Goal: Task Accomplishment & Management: Complete application form

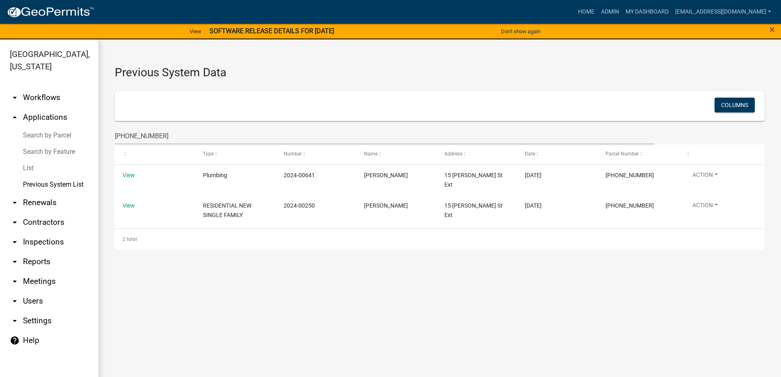
click at [42, 135] on link "Search by Parcel" at bounding box center [49, 135] width 98 height 16
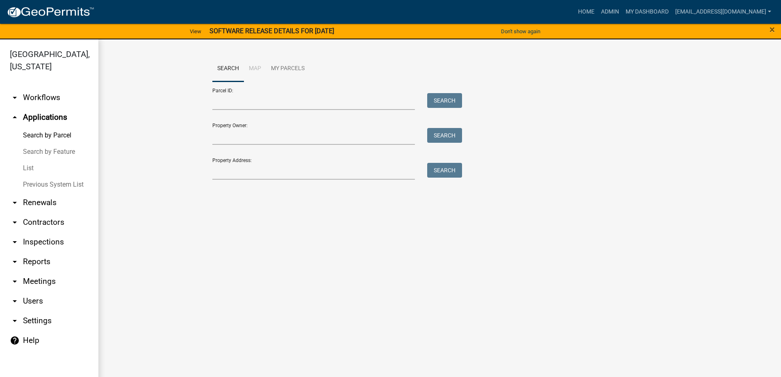
drag, startPoint x: 34, startPoint y: 164, endPoint x: 59, endPoint y: 159, distance: 25.1
click at [34, 165] on link "List" at bounding box center [49, 168] width 98 height 16
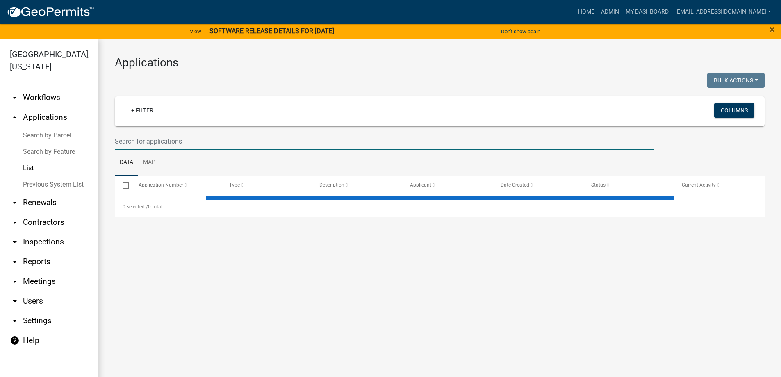
click at [211, 140] on input "text" at bounding box center [384, 141] width 539 height 17
type input "3"
select select "3: 100"
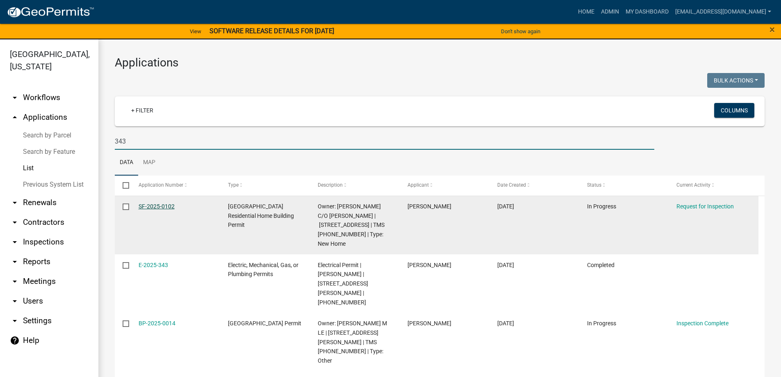
type input "343"
click at [142, 204] on link "SF-2025-0102" at bounding box center [156, 206] width 36 height 7
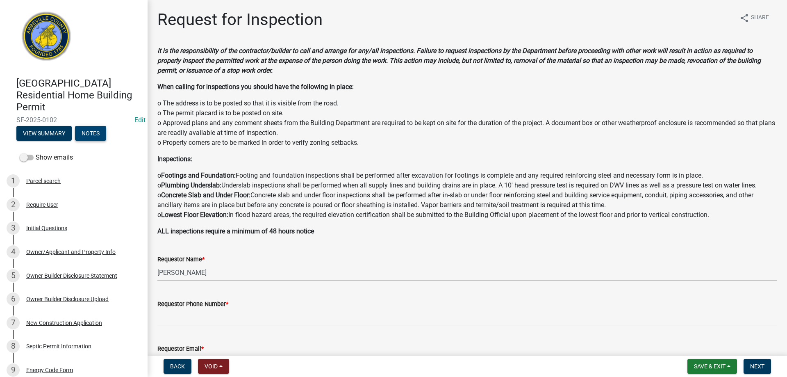
click at [94, 129] on button "Notes" at bounding box center [90, 133] width 31 height 15
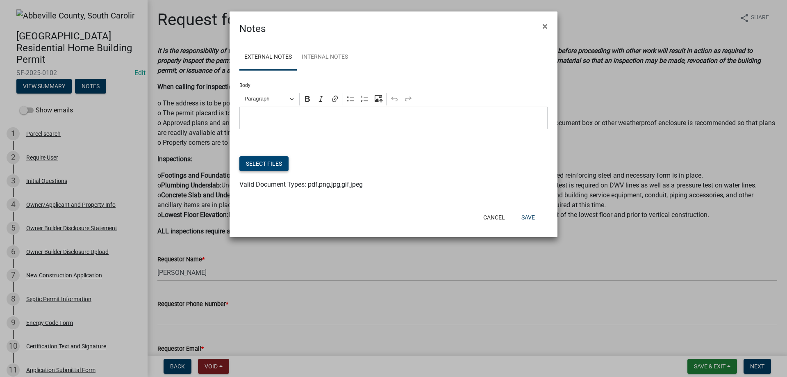
click at [269, 161] on button "Select files" at bounding box center [263, 163] width 49 height 15
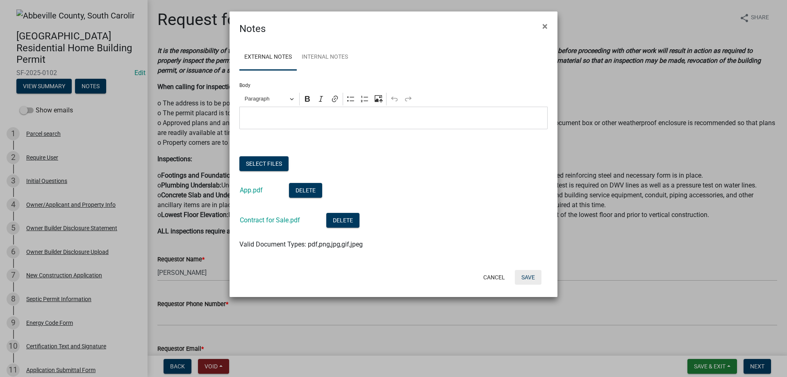
click at [529, 279] on button "Save" at bounding box center [528, 277] width 27 height 15
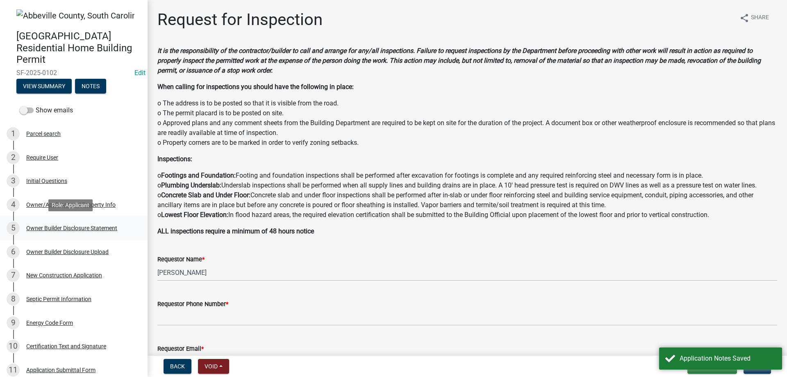
click at [107, 230] on div "Owner Builder Disclosure Statement" at bounding box center [71, 228] width 91 height 6
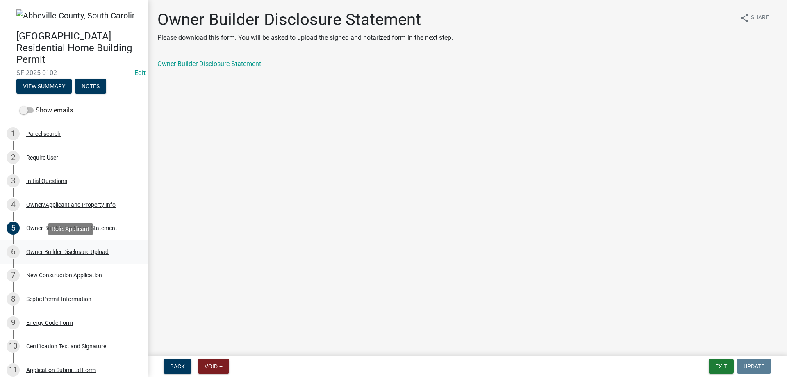
click at [74, 251] on div "Owner Builder Disclosure Upload" at bounding box center [67, 252] width 82 height 6
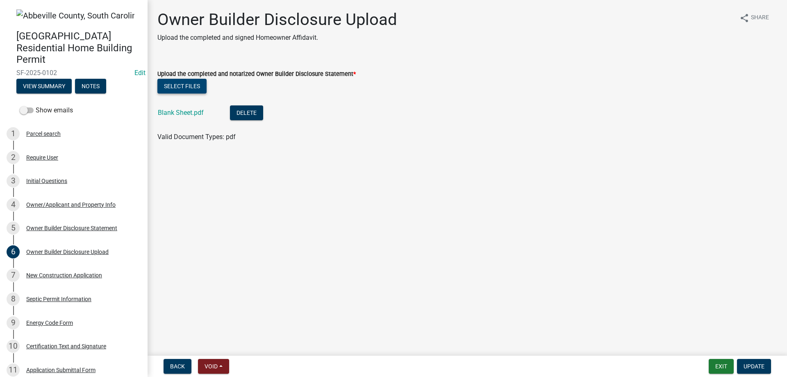
click at [191, 88] on button "Select files" at bounding box center [181, 86] width 49 height 15
click at [252, 112] on button "Delete" at bounding box center [246, 112] width 33 height 15
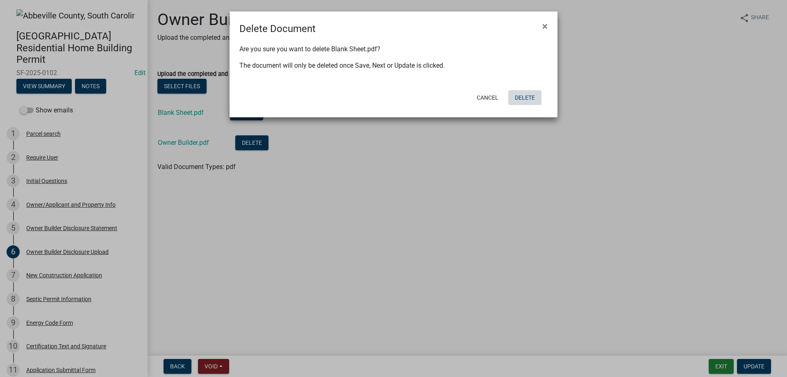
click at [527, 102] on button "Delete" at bounding box center [524, 97] width 33 height 15
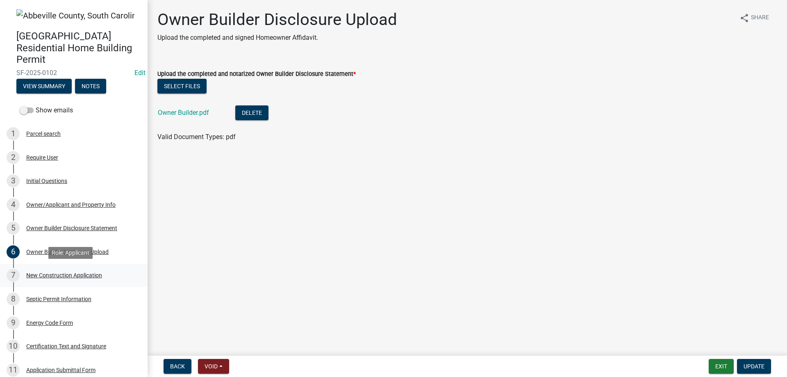
click at [61, 272] on div "New Construction Application" at bounding box center [64, 275] width 76 height 6
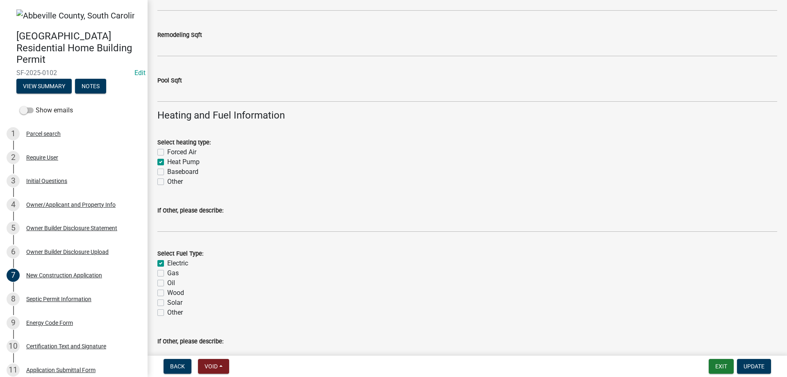
scroll to position [1383, 0]
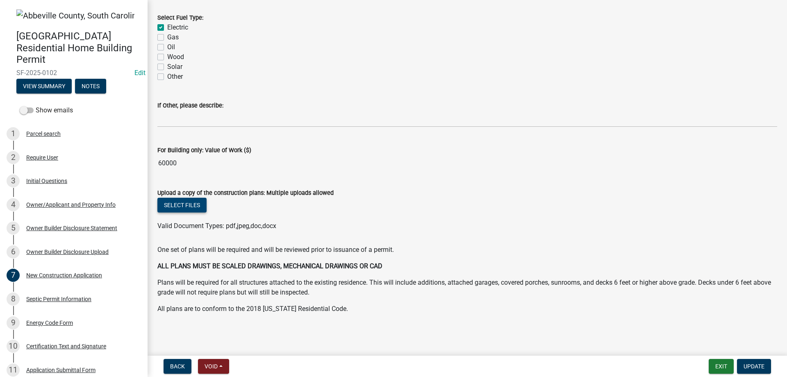
click at [170, 211] on button "Select files" at bounding box center [181, 204] width 49 height 15
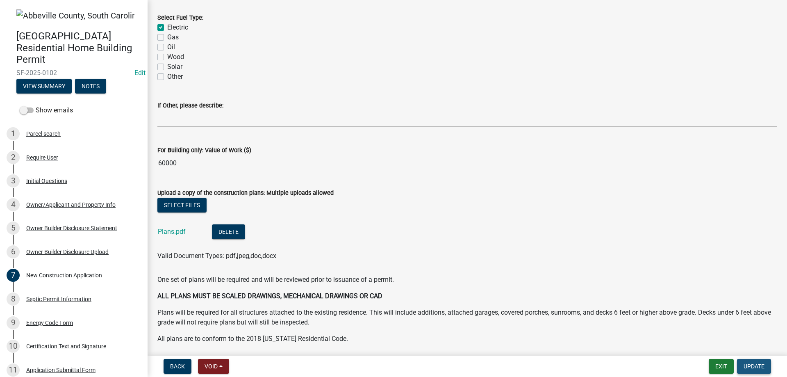
click at [760, 364] on span "Update" at bounding box center [753, 366] width 21 height 7
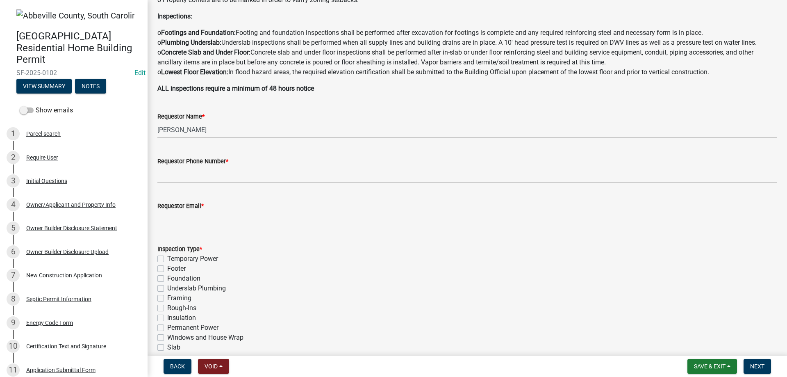
scroll to position [205, 0]
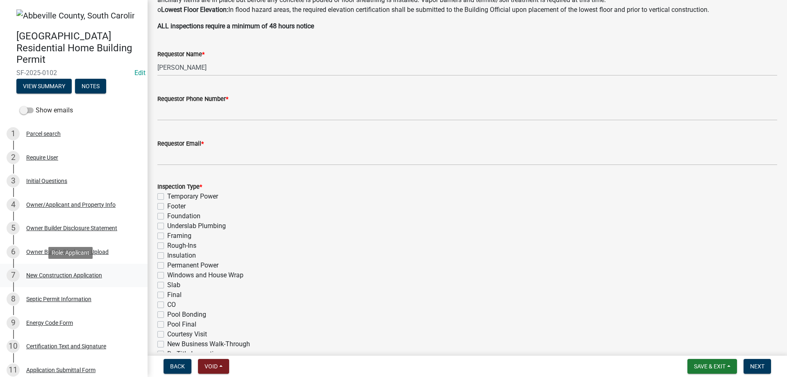
click at [47, 274] on div "New Construction Application" at bounding box center [64, 275] width 76 height 6
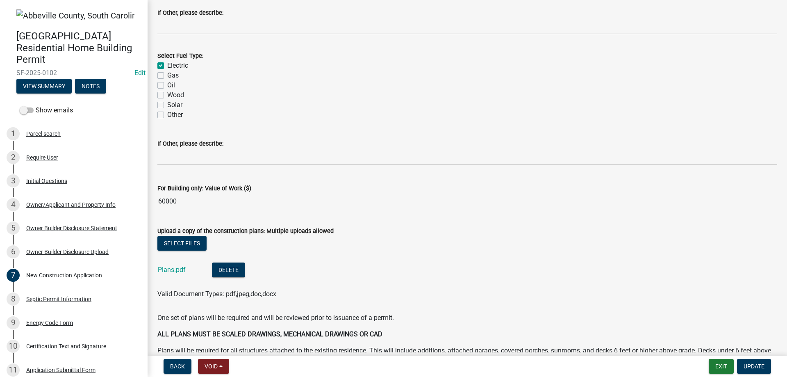
scroll to position [1393, 0]
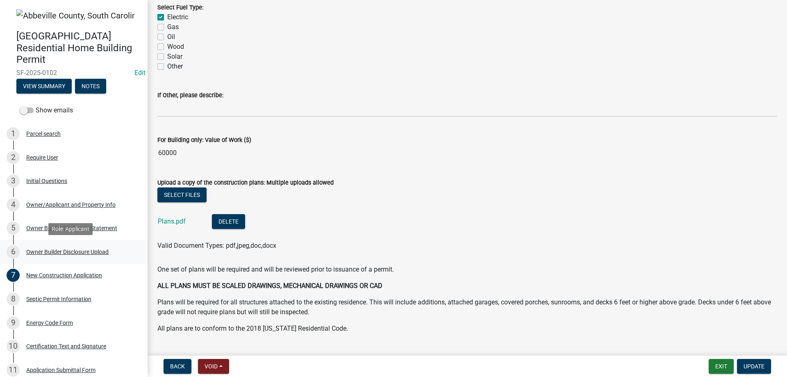
click at [60, 250] on div "Owner Builder Disclosure Upload" at bounding box center [67, 252] width 82 height 6
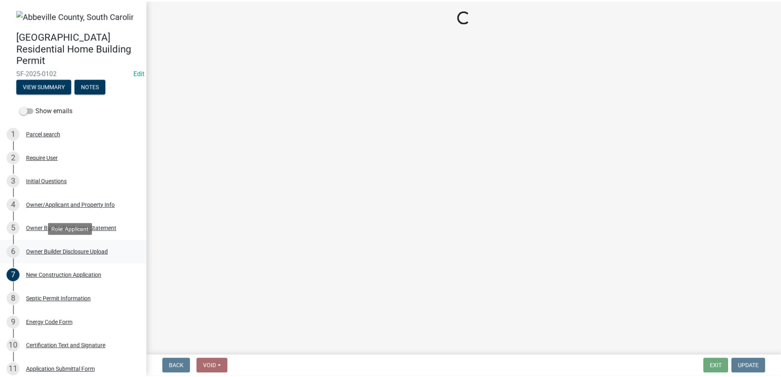
scroll to position [0, 0]
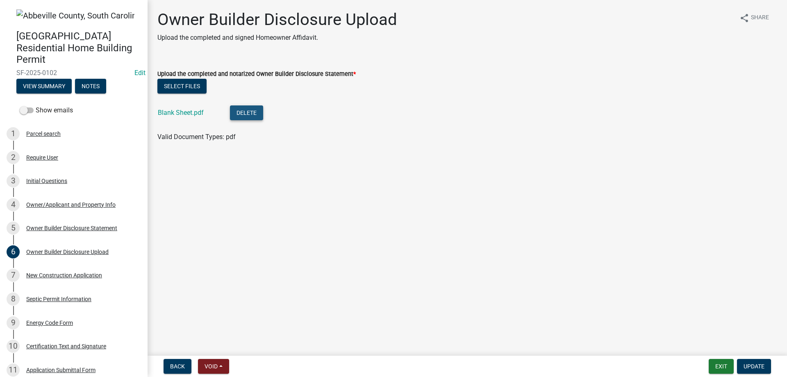
click at [258, 111] on button "Delete" at bounding box center [246, 112] width 33 height 15
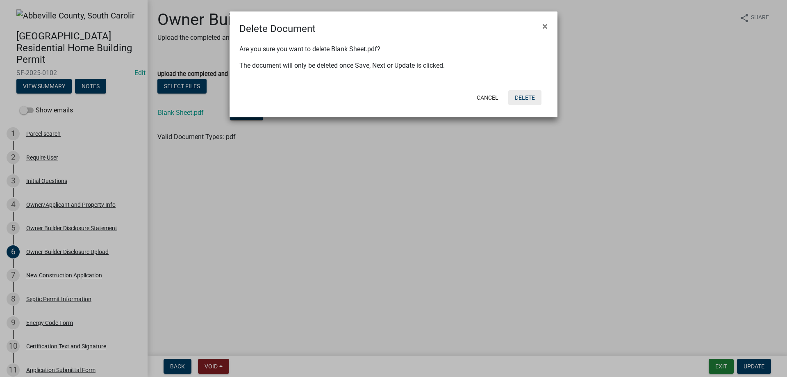
click at [517, 100] on button "Delete" at bounding box center [524, 97] width 33 height 15
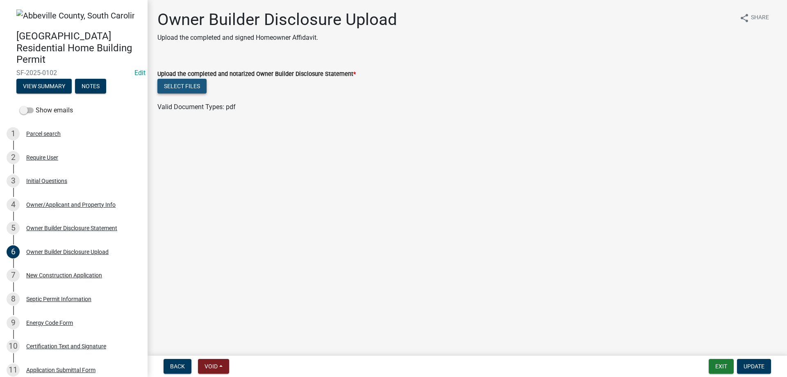
click at [203, 81] on button "Select files" at bounding box center [181, 86] width 49 height 15
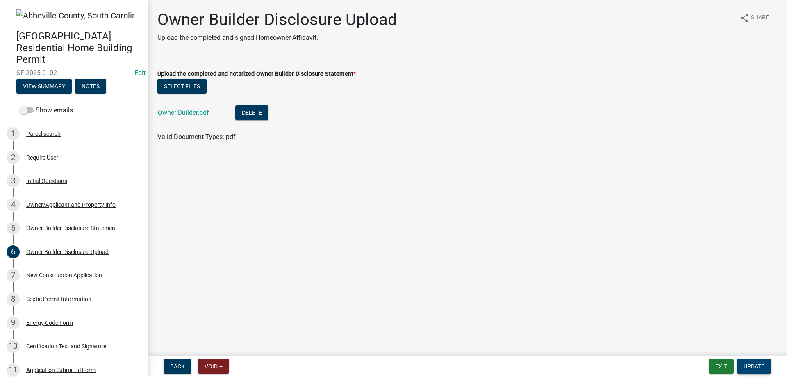
click at [738, 363] on button "Update" at bounding box center [754, 365] width 34 height 15
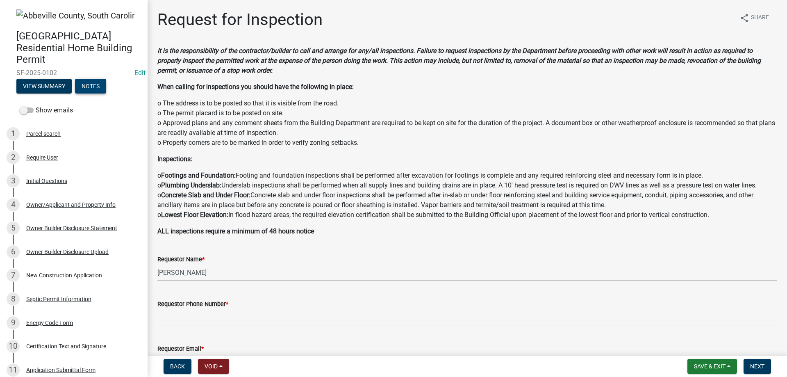
click at [101, 86] on button "Notes" at bounding box center [90, 86] width 31 height 15
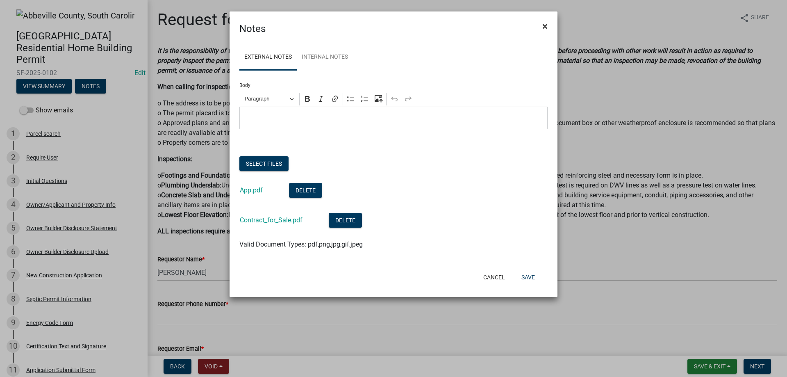
click at [547, 24] on button "×" at bounding box center [544, 26] width 18 height 23
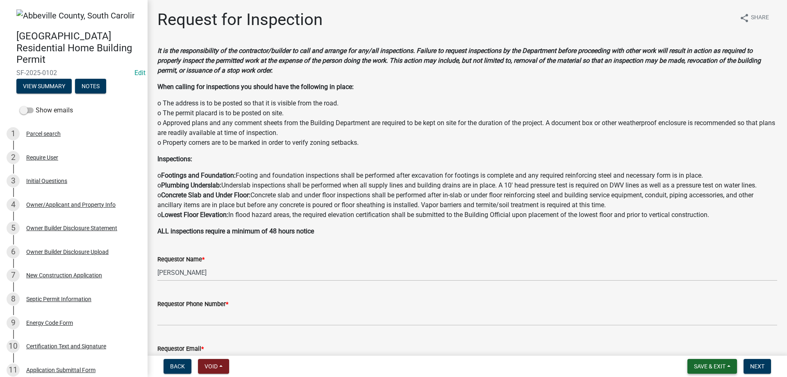
click at [716, 368] on span "Save & Exit" at bounding box center [710, 366] width 32 height 7
click at [716, 349] on button "Save & Exit" at bounding box center [704, 345] width 66 height 20
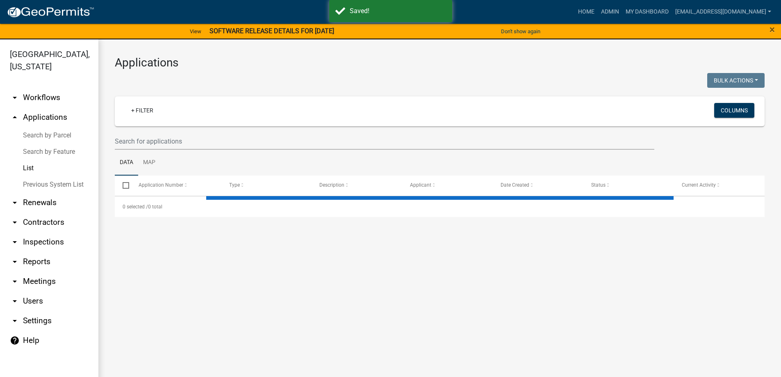
select select "3: 100"
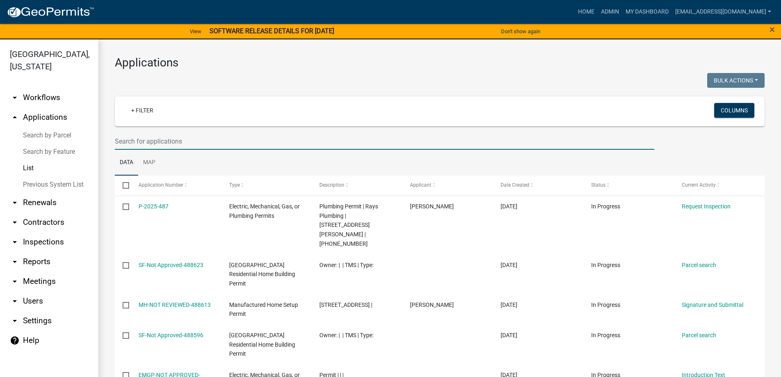
click at [159, 140] on input "text" at bounding box center [384, 141] width 539 height 17
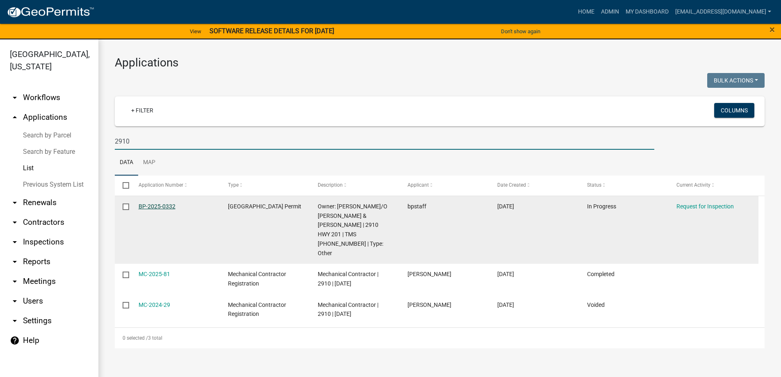
type input "2910"
click at [146, 207] on link "BP-2025-0332" at bounding box center [156, 206] width 37 height 7
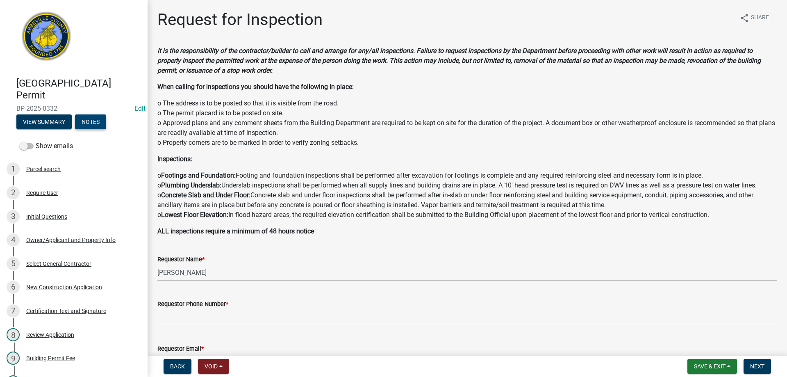
click at [97, 118] on button "Notes" at bounding box center [90, 121] width 31 height 15
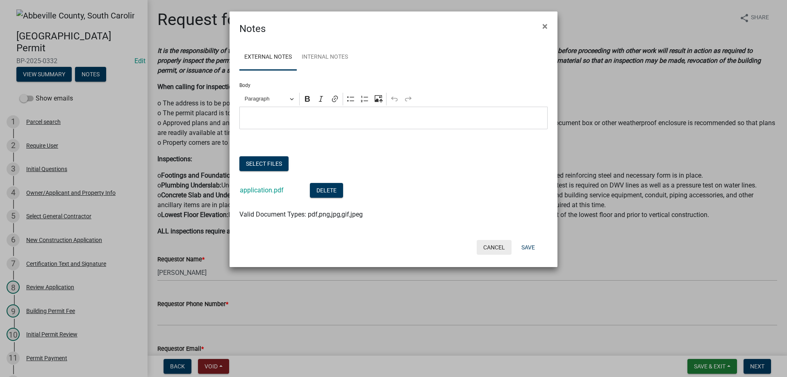
click at [494, 248] on button "Cancel" at bounding box center [493, 247] width 35 height 15
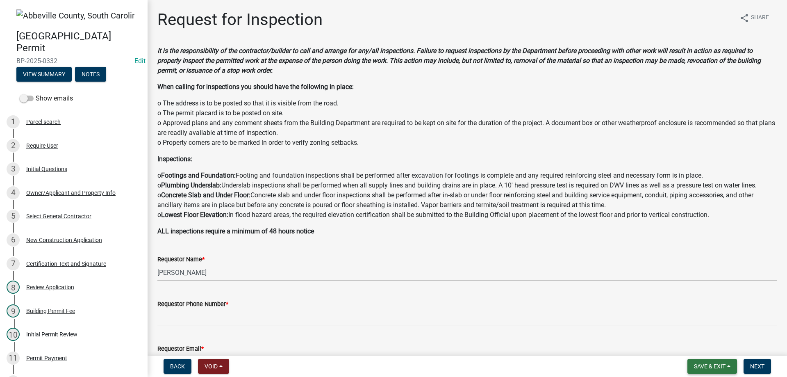
click at [719, 372] on button "Save & Exit" at bounding box center [712, 365] width 50 height 15
drag, startPoint x: 708, startPoint y: 346, endPoint x: 786, endPoint y: 288, distance: 96.9
click at [708, 346] on button "Save & Exit" at bounding box center [704, 345] width 66 height 20
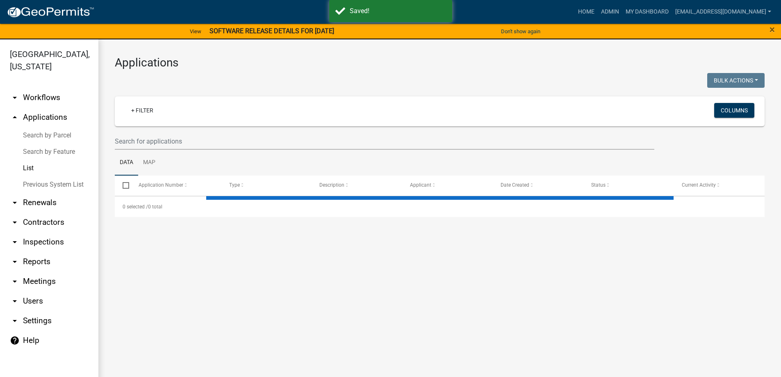
select select "3: 100"
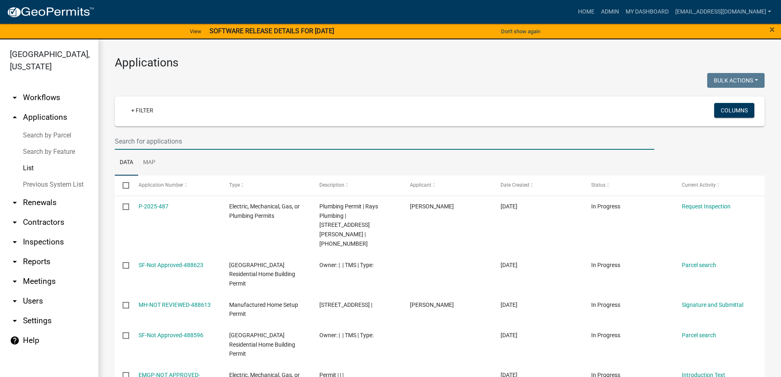
click at [208, 142] on input "text" at bounding box center [384, 141] width 539 height 17
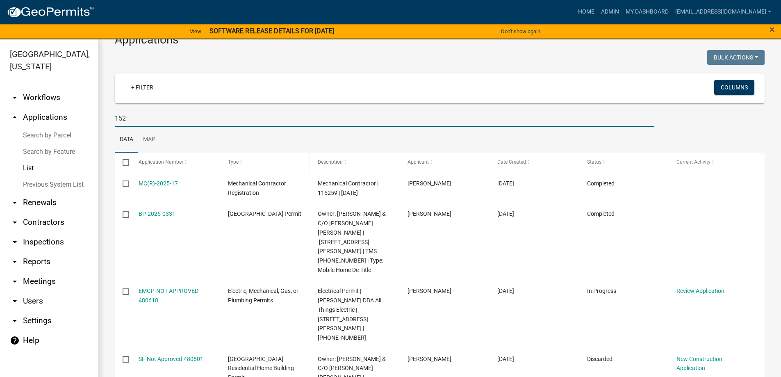
scroll to position [41, 0]
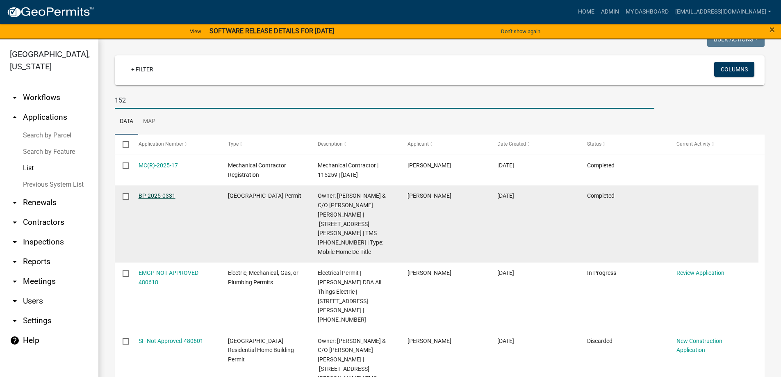
type input "152"
click at [157, 196] on link "BP-2025-0331" at bounding box center [156, 195] width 37 height 7
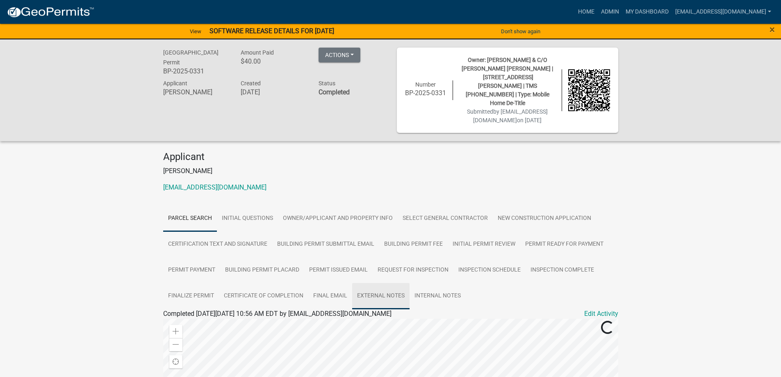
click at [385, 286] on link "External Notes" at bounding box center [380, 296] width 57 height 26
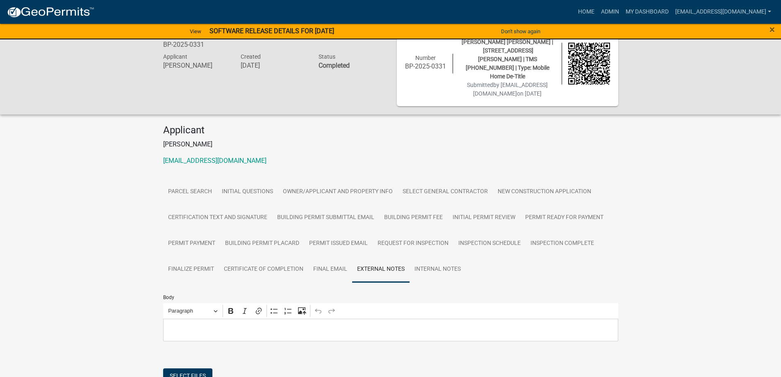
scroll to position [102, 0]
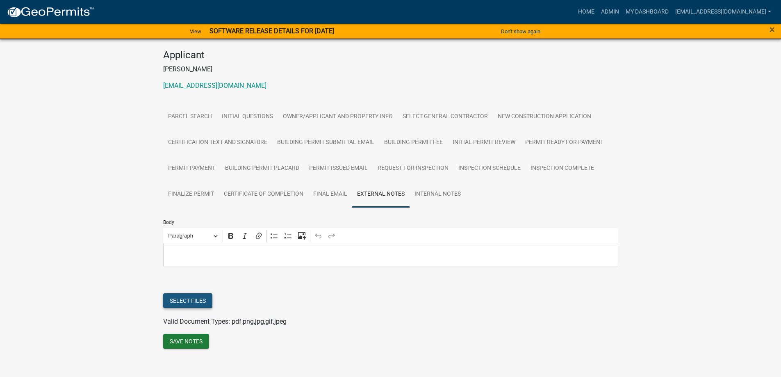
click at [185, 295] on button "Select files" at bounding box center [187, 300] width 49 height 15
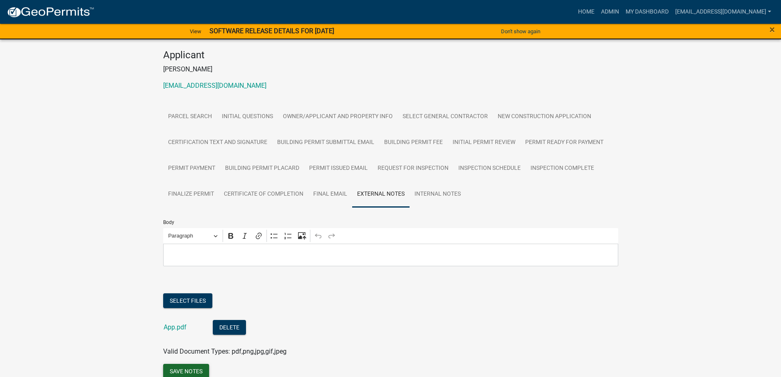
click at [200, 363] on button "Save Notes" at bounding box center [186, 370] width 46 height 15
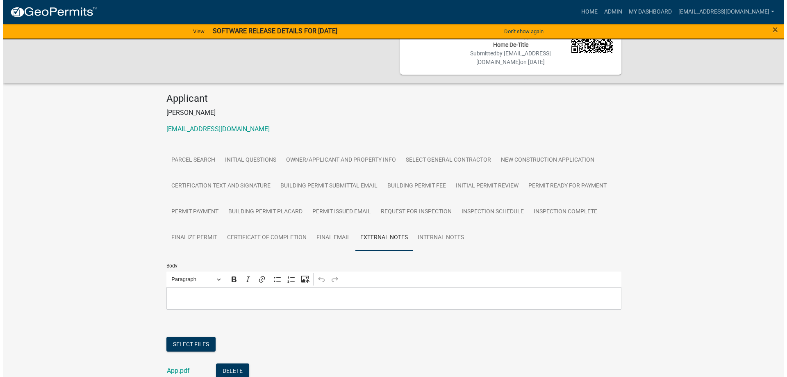
scroll to position [0, 0]
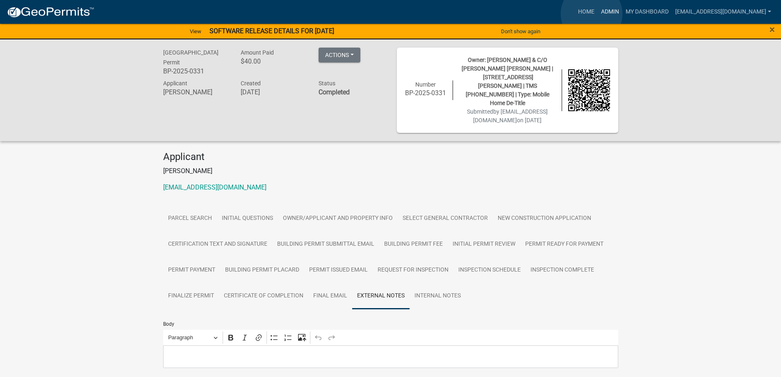
click at [597, 14] on link "Admin" at bounding box center [609, 12] width 25 height 16
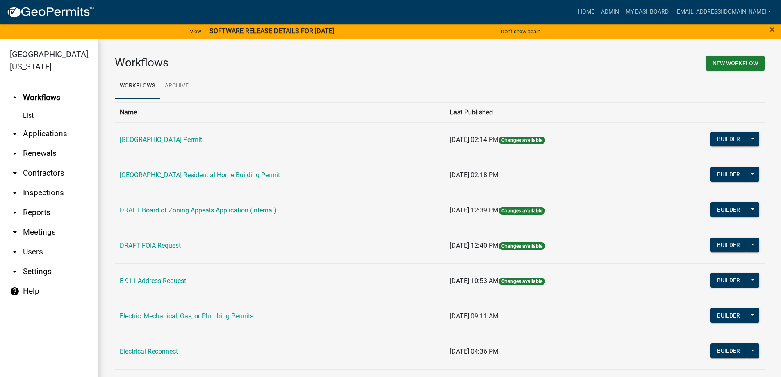
click at [48, 132] on link "arrow_drop_down Applications" at bounding box center [49, 134] width 98 height 20
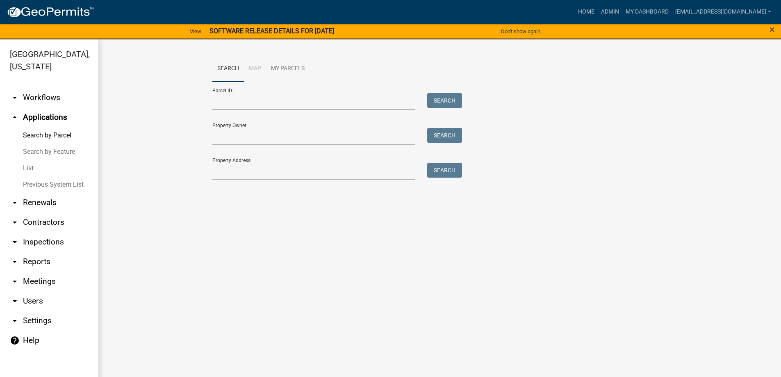
click at [39, 168] on link "List" at bounding box center [49, 168] width 98 height 16
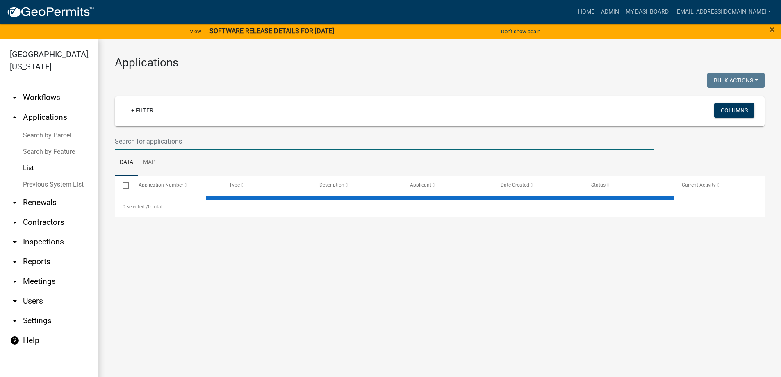
select select "3: 100"
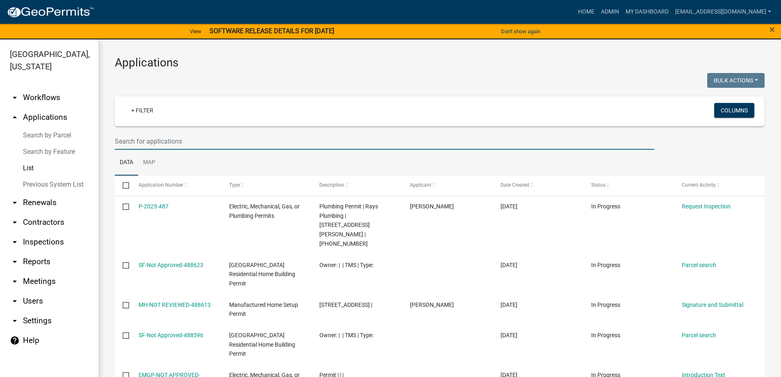
click at [136, 139] on input "text" at bounding box center [384, 141] width 539 height 17
type input "[PERSON_NAME]"
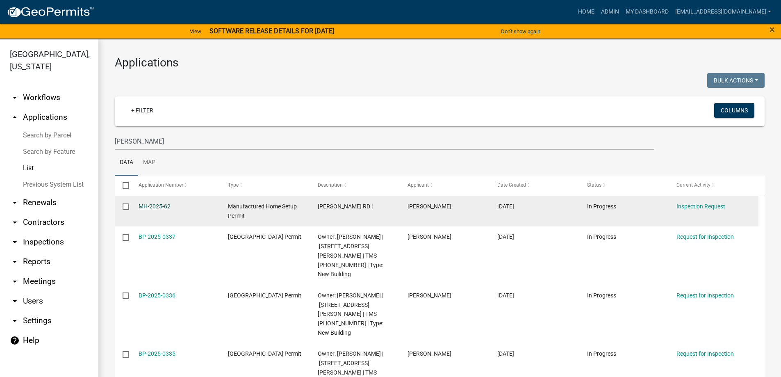
click at [163, 206] on link "MH-2025-62" at bounding box center [154, 206] width 32 height 7
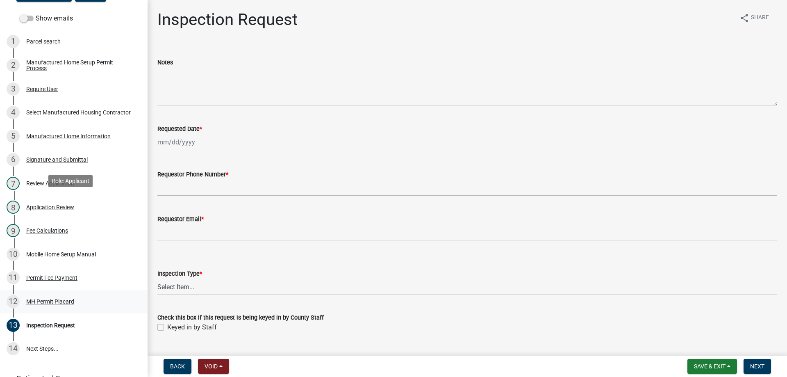
scroll to position [205, 0]
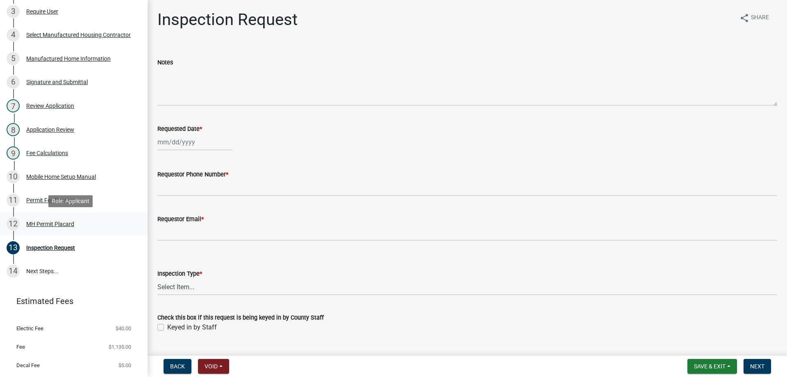
click at [48, 220] on div "12 MH Permit Placard" at bounding box center [71, 223] width 128 height 13
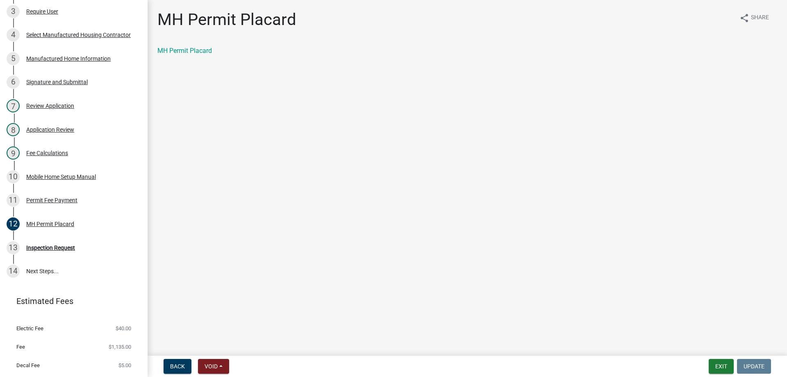
click at [201, 55] on div "MH Permit Placard" at bounding box center [466, 51] width 619 height 10
click at [200, 53] on link "MH Permit Placard" at bounding box center [184, 51] width 54 height 8
click at [50, 197] on div "Permit Fee Payment" at bounding box center [51, 200] width 51 height 6
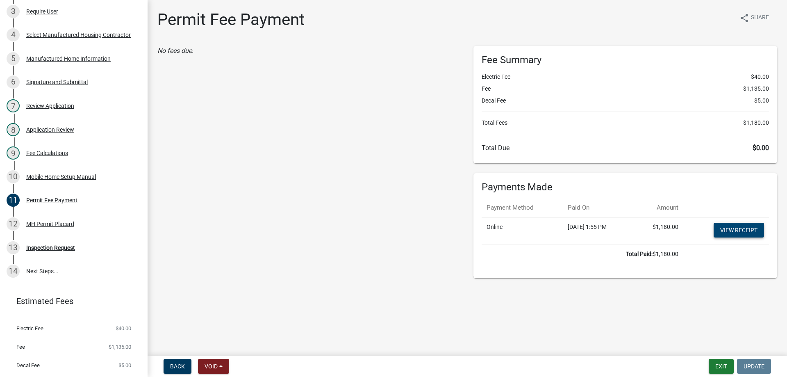
click at [736, 231] on link "View receipt" at bounding box center [738, 229] width 50 height 15
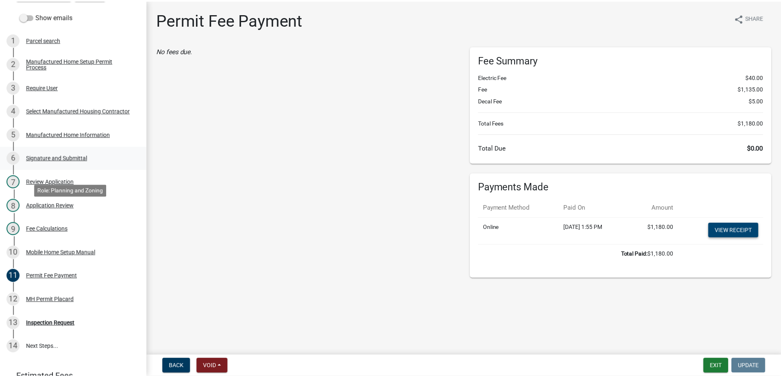
scroll to position [82, 0]
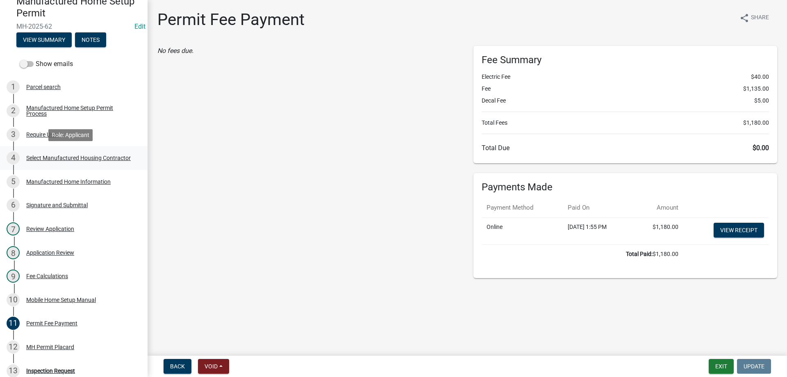
click at [38, 157] on div "Select Manufactured Housing Contractor" at bounding box center [78, 158] width 104 height 6
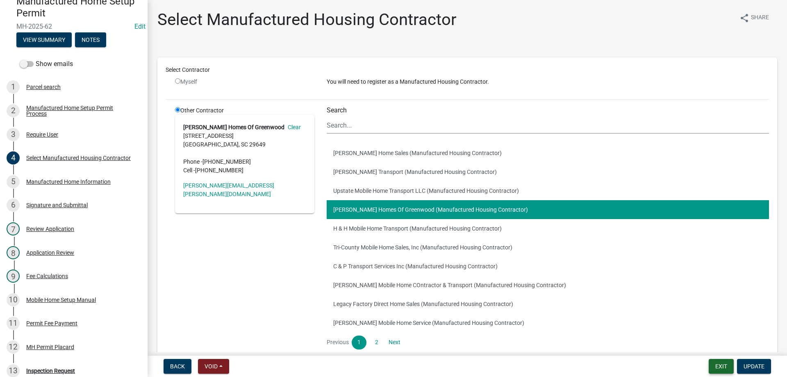
click at [723, 369] on button "Exit" at bounding box center [720, 365] width 25 height 15
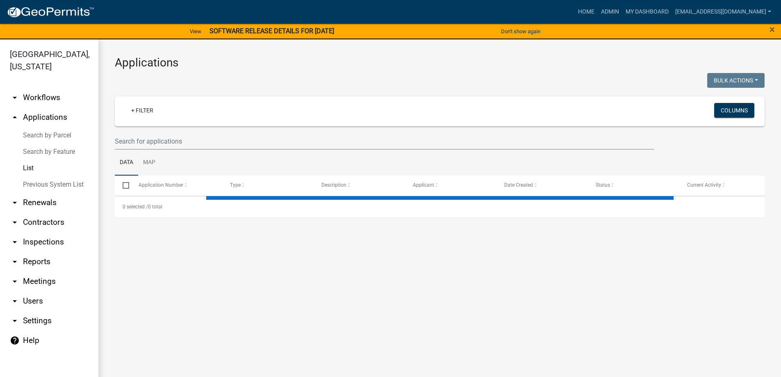
select select "3: 100"
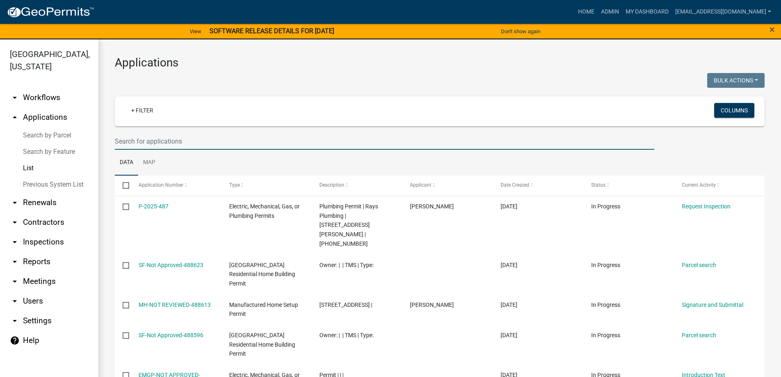
click at [163, 145] on input "text" at bounding box center [384, 141] width 539 height 17
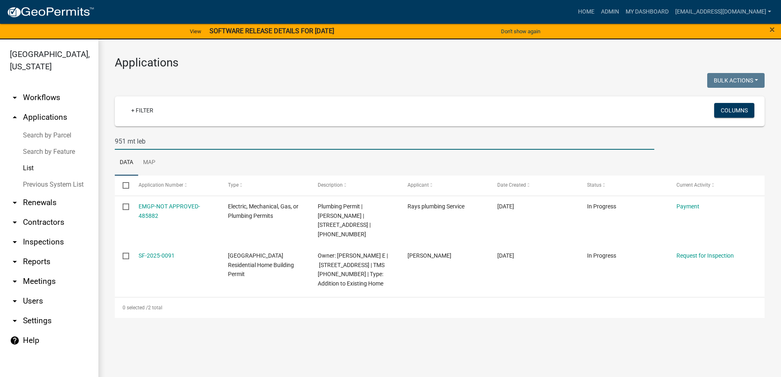
drag, startPoint x: 161, startPoint y: 141, endPoint x: 40, endPoint y: 136, distance: 121.3
click at [40, 136] on div "[GEOGRAPHIC_DATA], [US_STATE] arrow_drop_down Workflows List arrow_drop_up Appl…" at bounding box center [390, 212] width 781 height 347
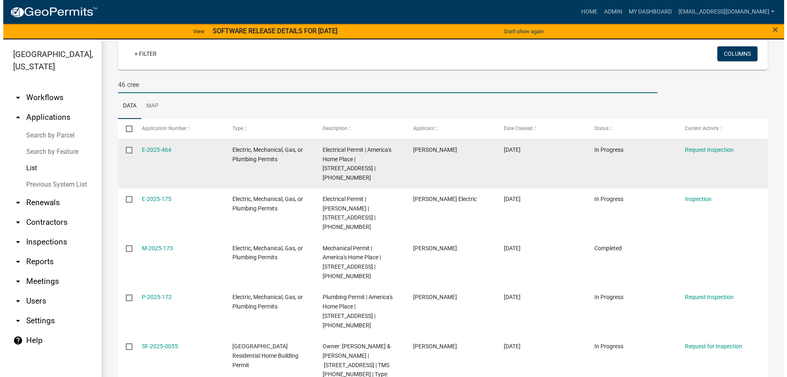
scroll to position [82, 0]
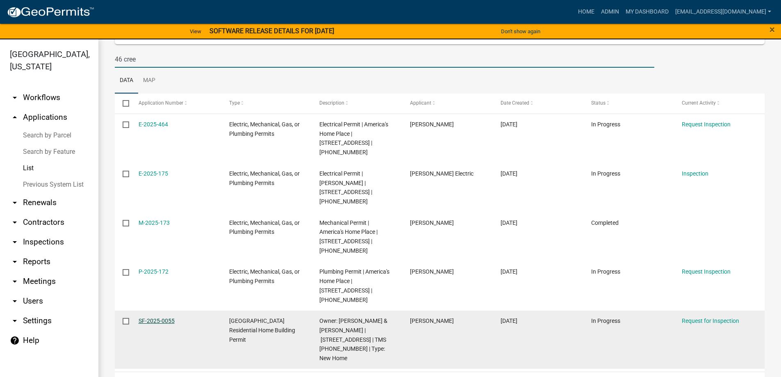
type input "46 cree"
click at [159, 317] on link "SF-2025-0055" at bounding box center [156, 320] width 36 height 7
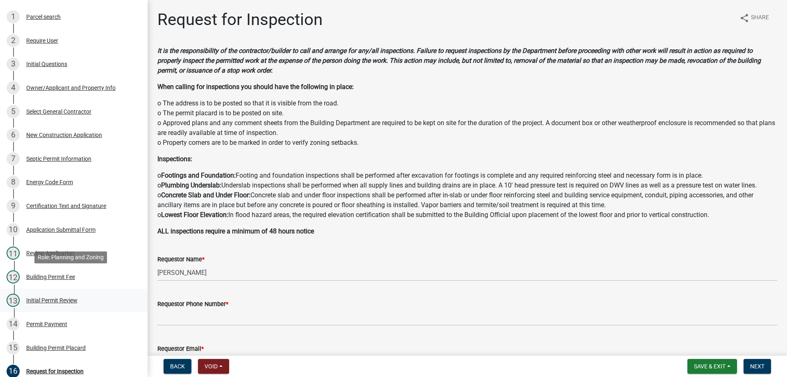
scroll to position [205, 0]
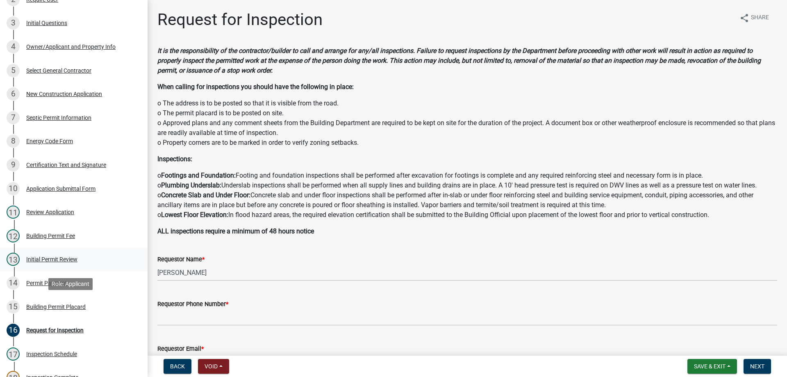
click at [52, 302] on div "15 Building Permit Placard" at bounding box center [71, 306] width 128 height 13
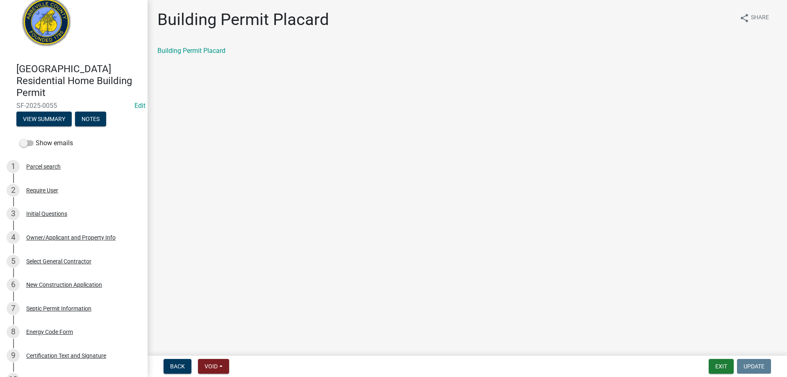
scroll to position [0, 0]
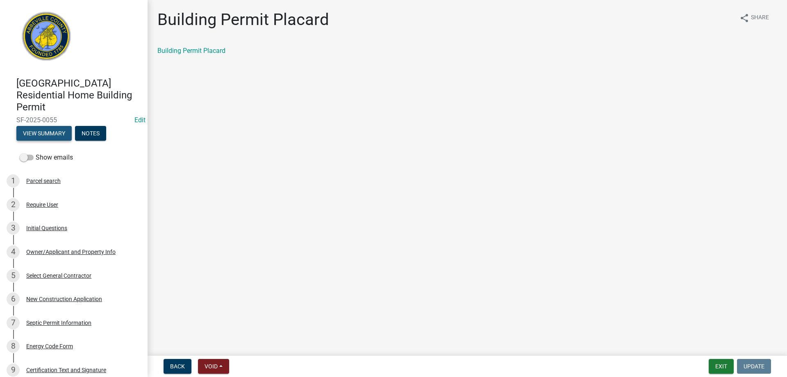
click at [58, 131] on button "View Summary" at bounding box center [43, 133] width 55 height 15
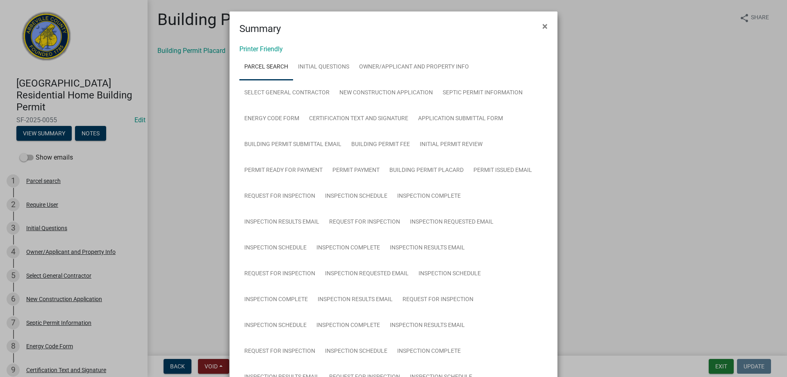
scroll to position [123, 0]
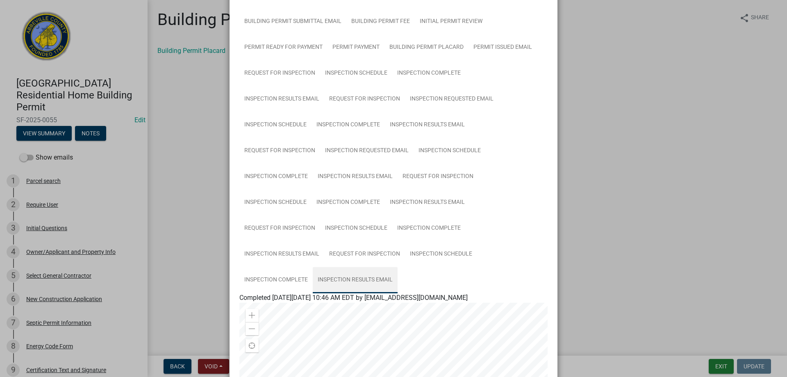
click at [354, 278] on link "Inspection Results Email" at bounding box center [355, 280] width 85 height 26
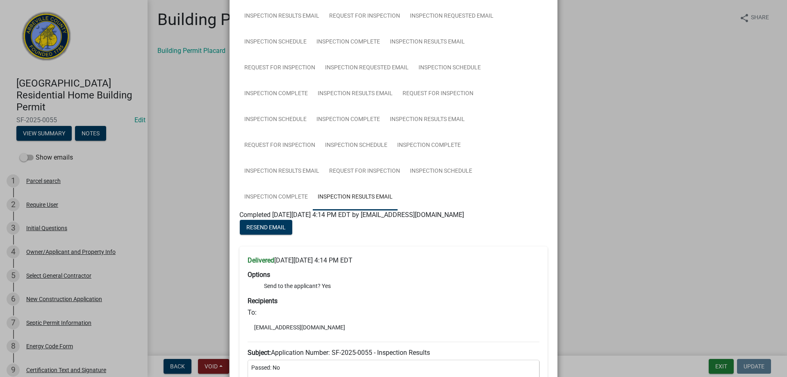
scroll to position [190, 0]
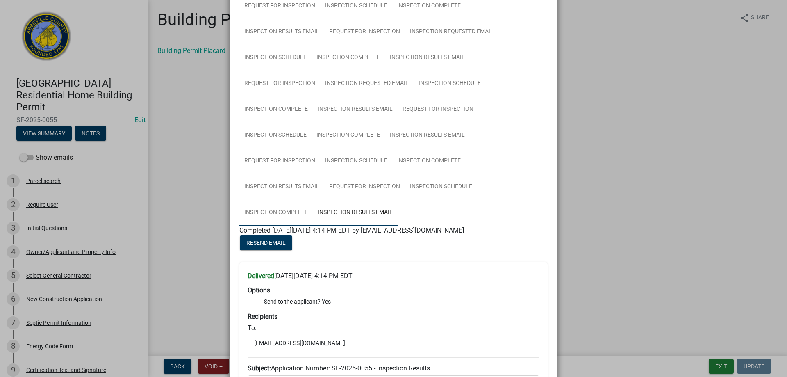
click at [270, 209] on link "Inspection Complete" at bounding box center [275, 213] width 73 height 26
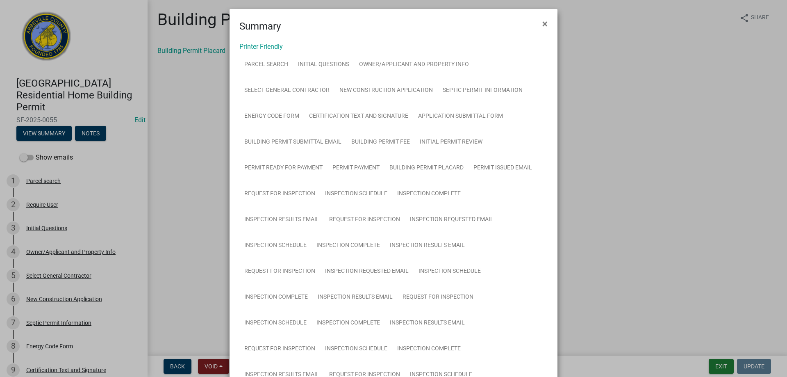
scroll to position [0, 0]
drag, startPoint x: 31, startPoint y: 126, endPoint x: 264, endPoint y: 64, distance: 241.4
click at [264, 63] on link "Parcel search" at bounding box center [266, 67] width 54 height 26
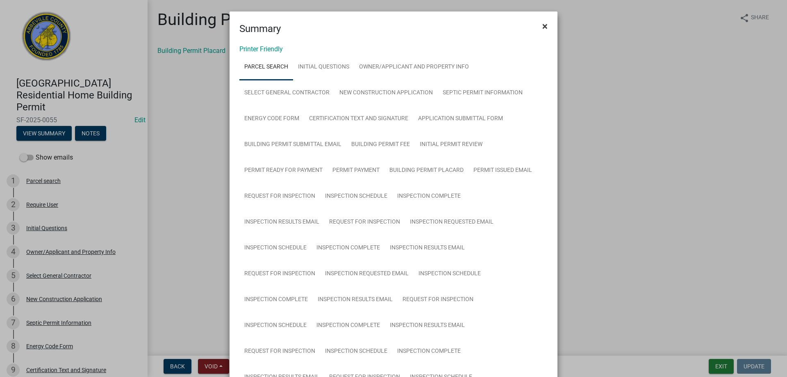
click at [543, 27] on span "×" at bounding box center [544, 25] width 5 height 11
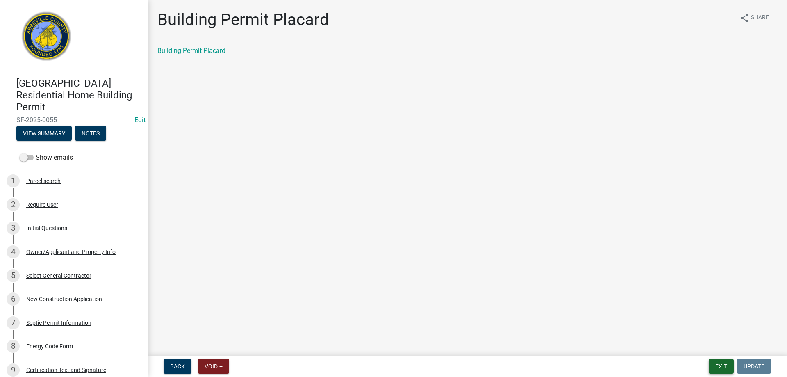
click at [715, 361] on button "Exit" at bounding box center [720, 365] width 25 height 15
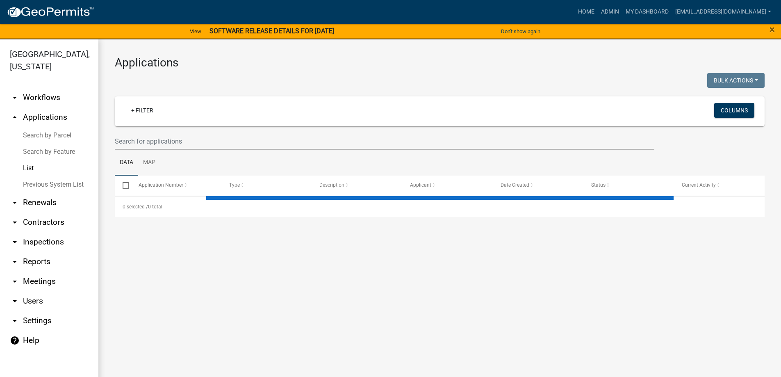
select select "3: 100"
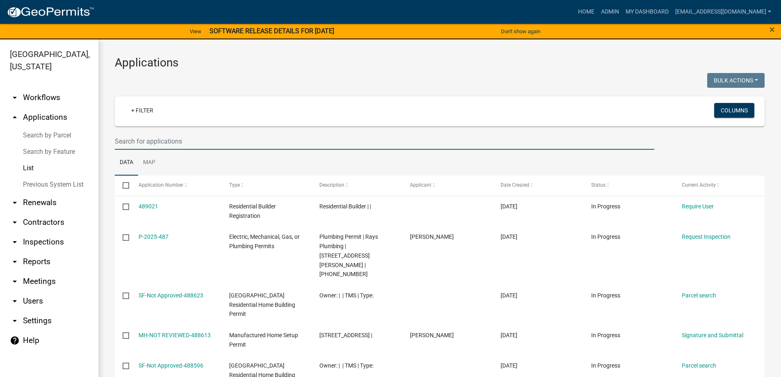
click at [197, 135] on input "text" at bounding box center [384, 141] width 539 height 17
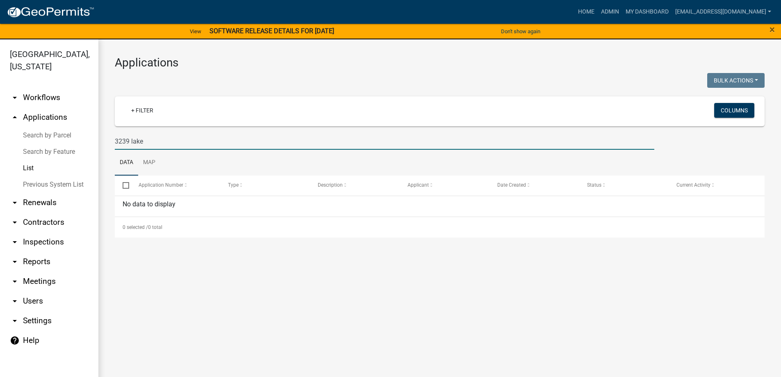
type input "3239 lake"
click at [40, 182] on link "Previous System List" at bounding box center [49, 184] width 98 height 16
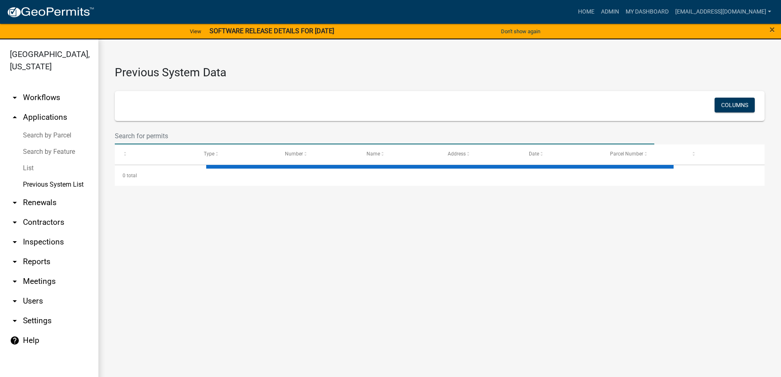
click at [156, 137] on input "text" at bounding box center [384, 135] width 539 height 17
select select "1: 25"
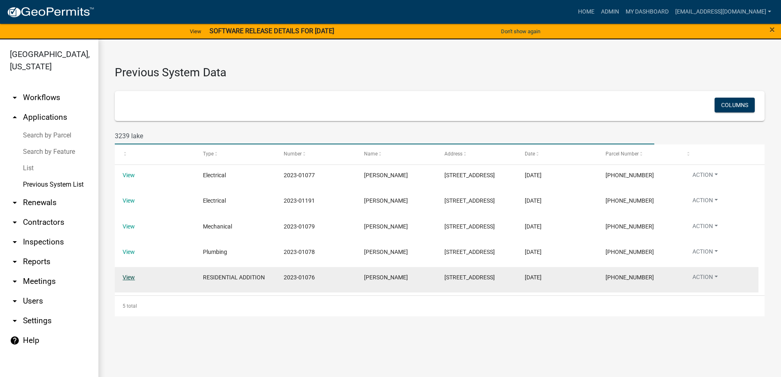
type input "3239 lake"
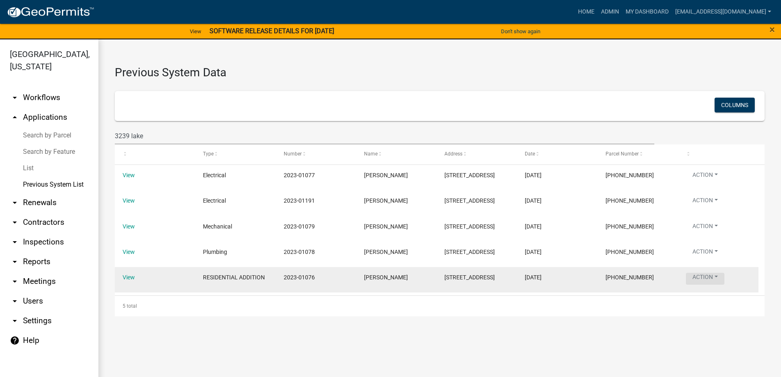
click at [718, 278] on button "Action" at bounding box center [704, 278] width 39 height 12
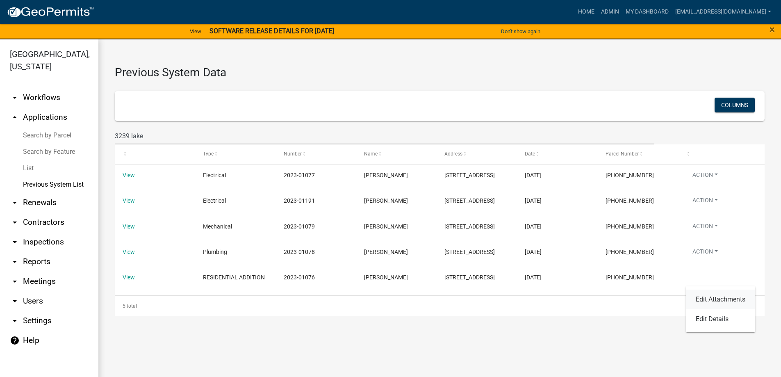
click at [715, 300] on link "Edit Attachments" at bounding box center [719, 299] width 69 height 20
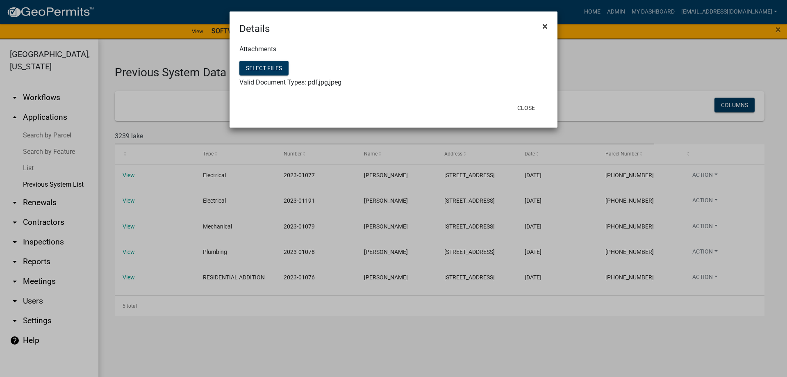
click at [549, 28] on button "×" at bounding box center [544, 26] width 18 height 23
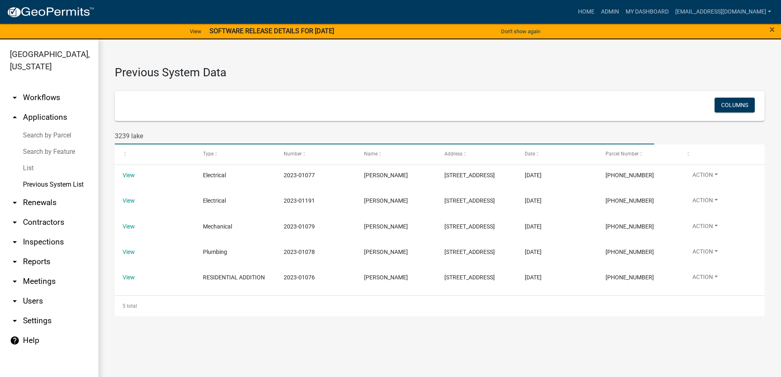
drag, startPoint x: 159, startPoint y: 133, endPoint x: -8, endPoint y: 133, distance: 166.8
click at [0, 133] on html "Internet Explorer does NOT work with GeoPermits. Get a new browser for more sec…" at bounding box center [390, 188] width 781 height 377
click at [59, 185] on link "Previous System List" at bounding box center [49, 184] width 98 height 16
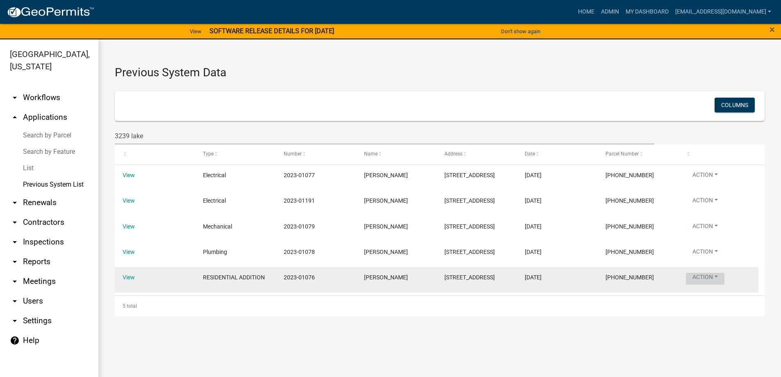
click at [721, 278] on button "Action" at bounding box center [704, 278] width 39 height 12
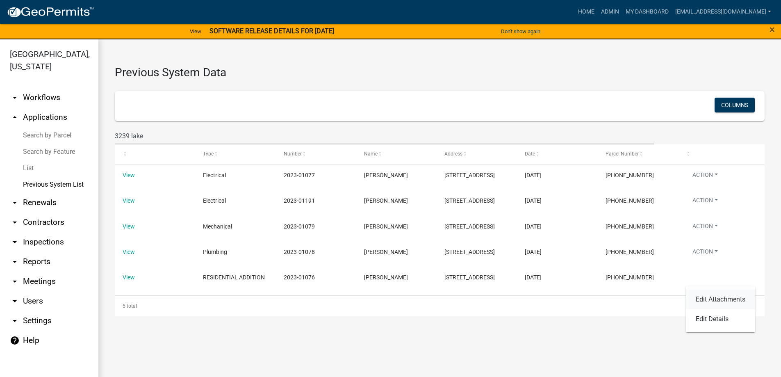
click at [722, 296] on link "Edit Attachments" at bounding box center [719, 299] width 69 height 20
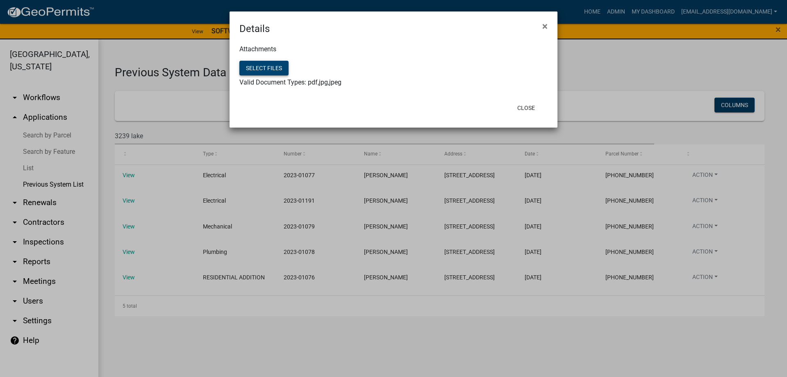
click at [251, 68] on button "Select files" at bounding box center [263, 68] width 49 height 15
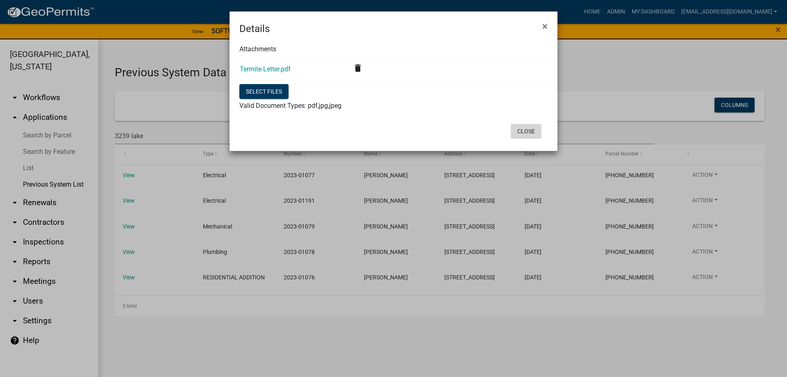
click at [530, 129] on button "Close" at bounding box center [526, 131] width 31 height 15
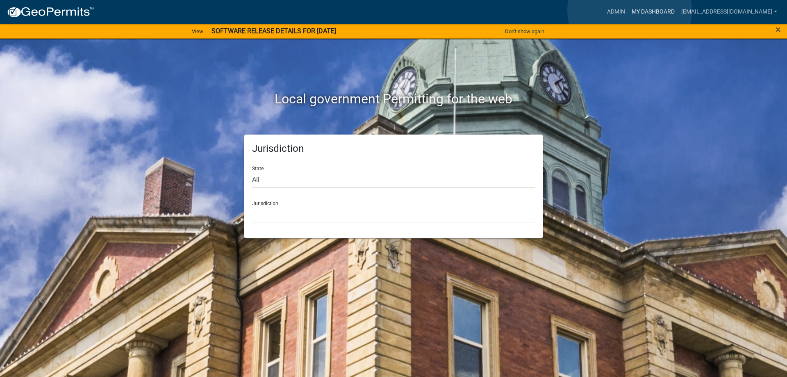
click at [629, 10] on link "My Dashboard" at bounding box center [653, 12] width 50 height 16
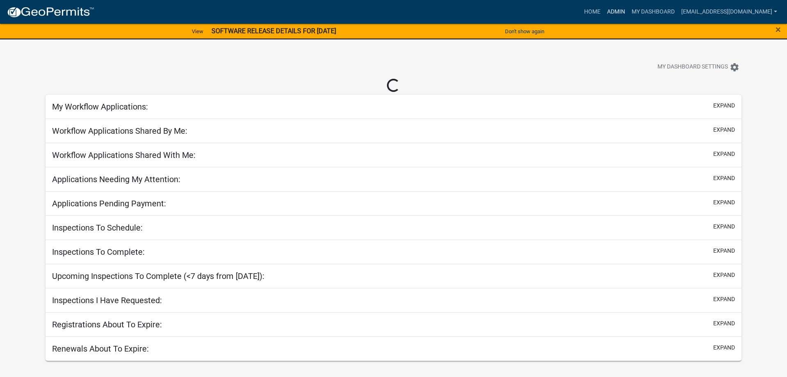
click at [604, 14] on link "Admin" at bounding box center [616, 12] width 25 height 16
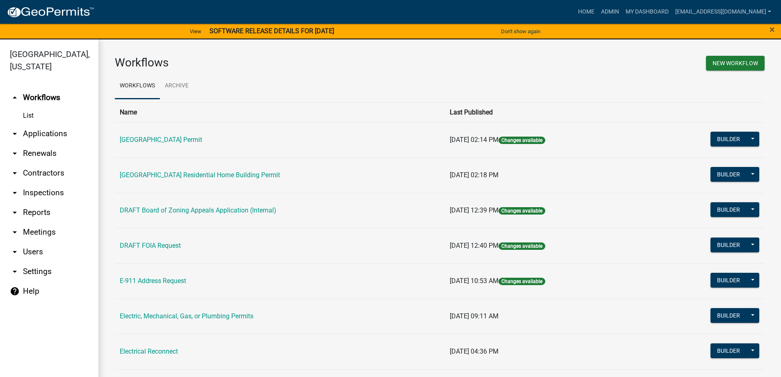
click at [51, 127] on link "arrow_drop_down Applications" at bounding box center [49, 134] width 98 height 20
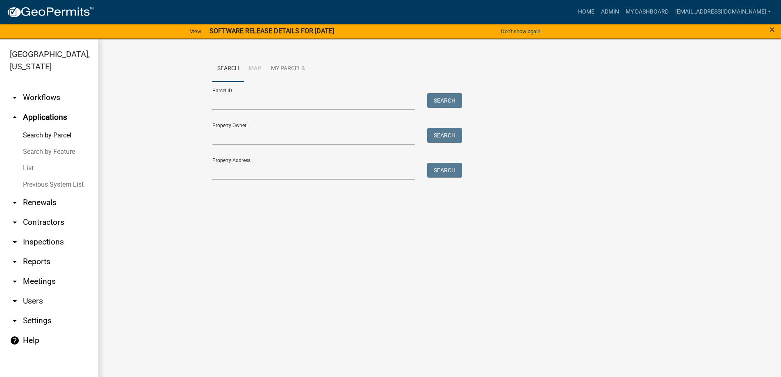
click at [36, 166] on link "List" at bounding box center [49, 168] width 98 height 16
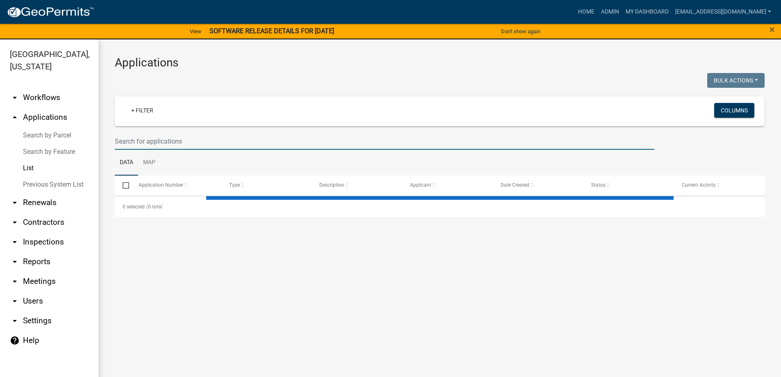
click at [189, 141] on input "text" at bounding box center [384, 141] width 539 height 17
type input "3"
select select "3: 100"
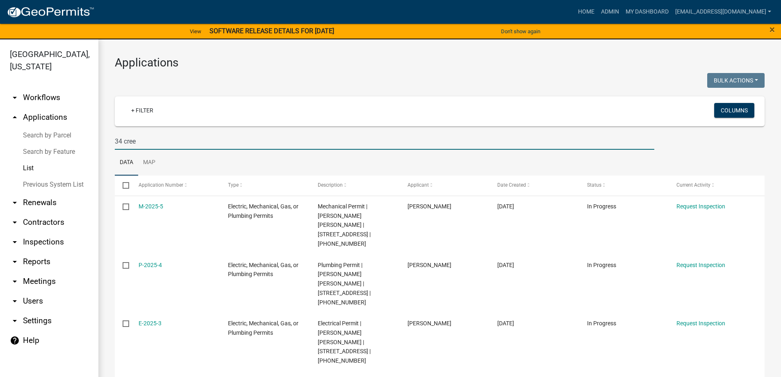
scroll to position [41, 0]
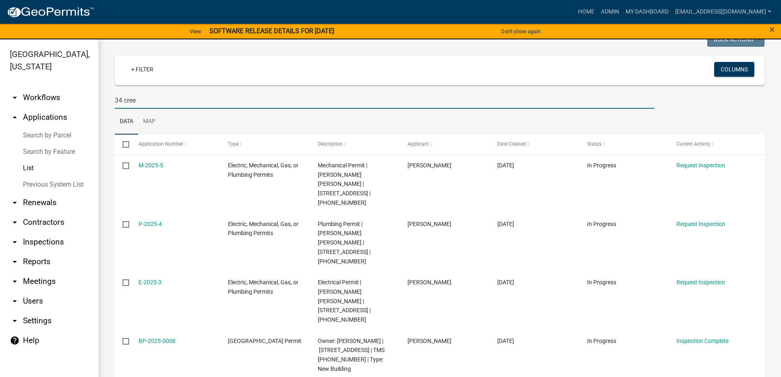
type input "34 cree"
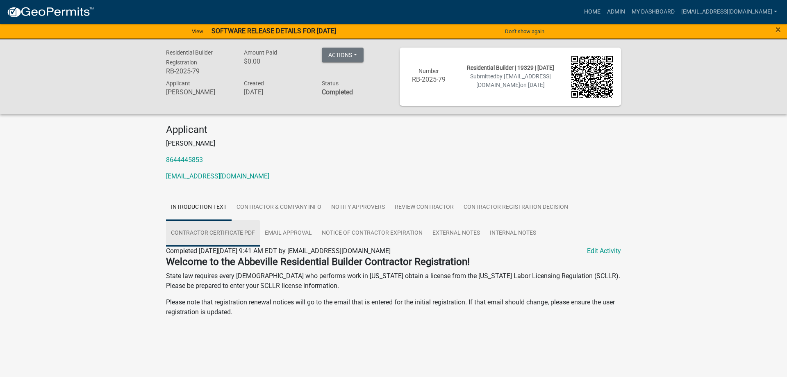
click at [248, 236] on link "Contractor Certificate PDF" at bounding box center [213, 233] width 94 height 26
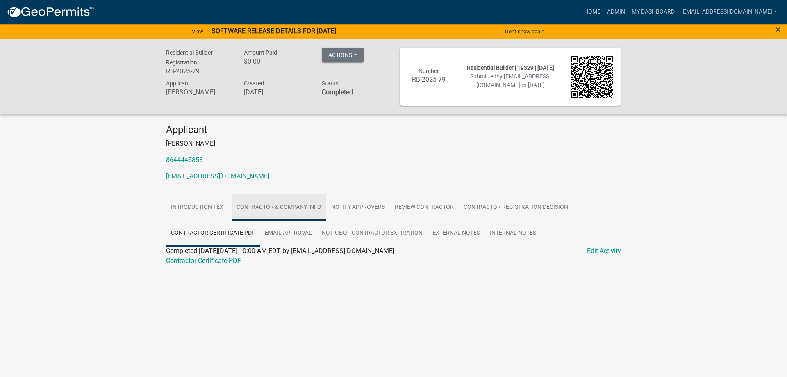
click at [265, 209] on link "Contractor & Company Info" at bounding box center [278, 207] width 95 height 26
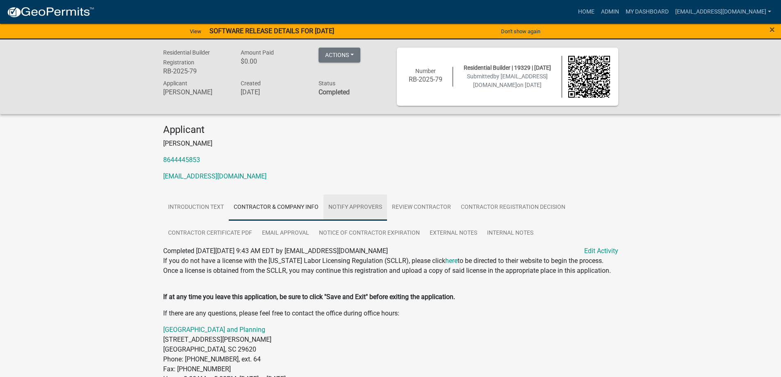
click at [368, 208] on link "Notify Approvers" at bounding box center [355, 207] width 64 height 26
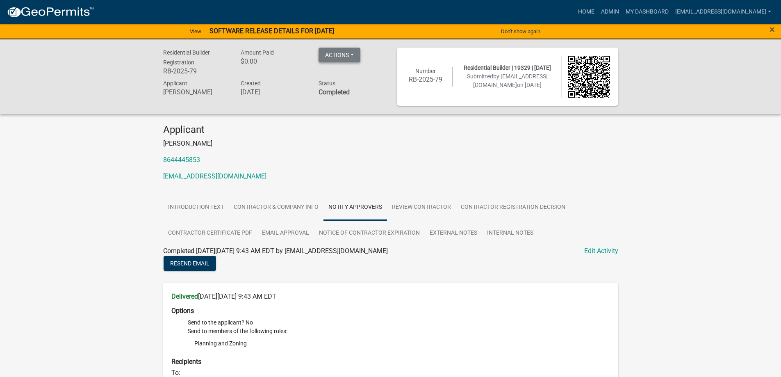
click at [353, 61] on button "Actions" at bounding box center [339, 55] width 42 height 15
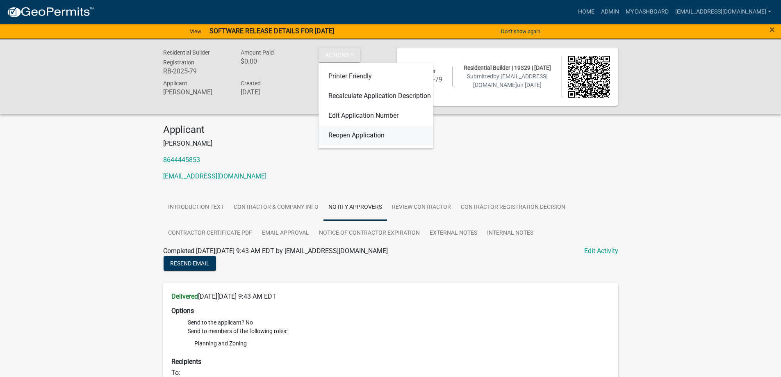
click at [361, 135] on link "Reopen Application" at bounding box center [375, 135] width 115 height 20
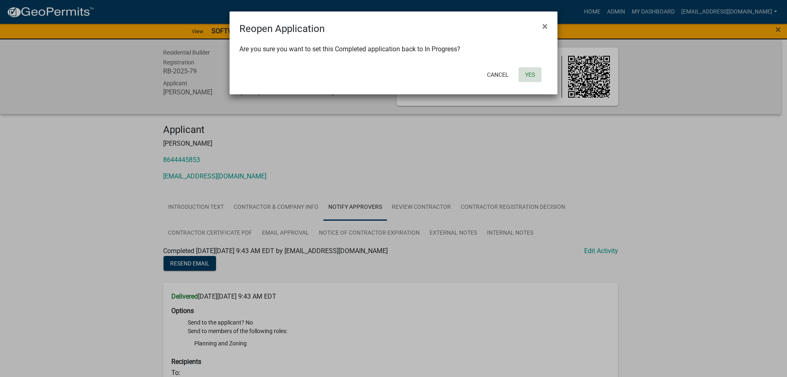
click at [533, 76] on button "Yes" at bounding box center [529, 74] width 23 height 15
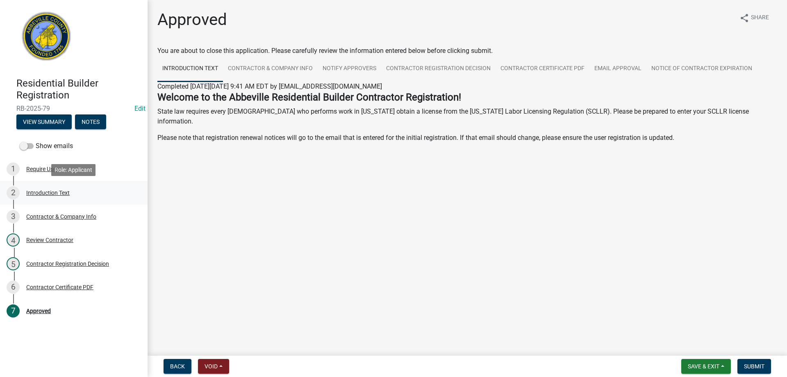
click at [50, 190] on div "Introduction Text" at bounding box center [47, 193] width 43 height 6
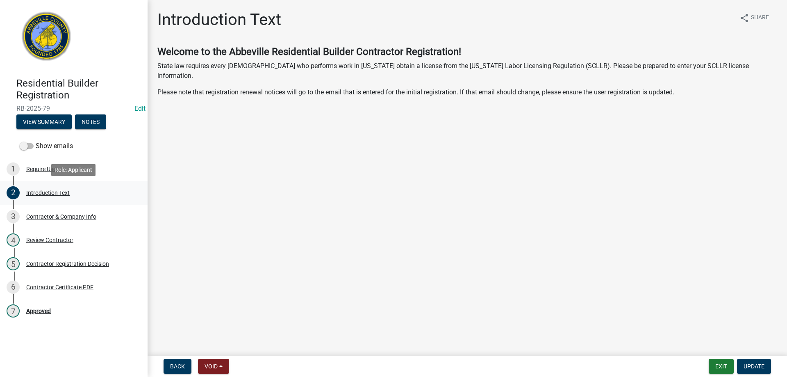
click at [50, 192] on div "Introduction Text" at bounding box center [47, 193] width 43 height 6
click at [59, 211] on div "3 Contractor & Company Info" at bounding box center [71, 216] width 128 height 13
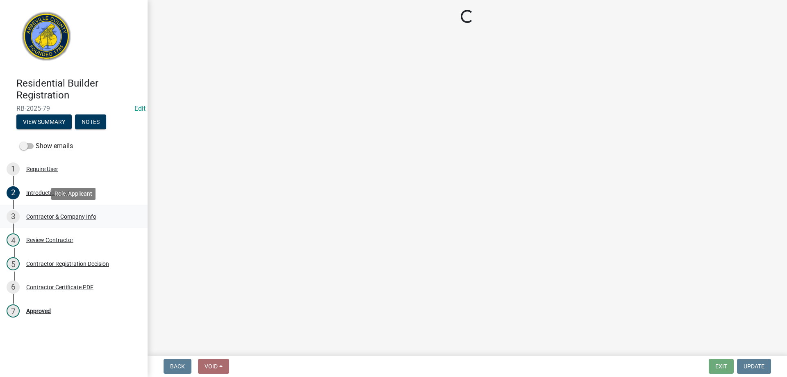
select select "SC"
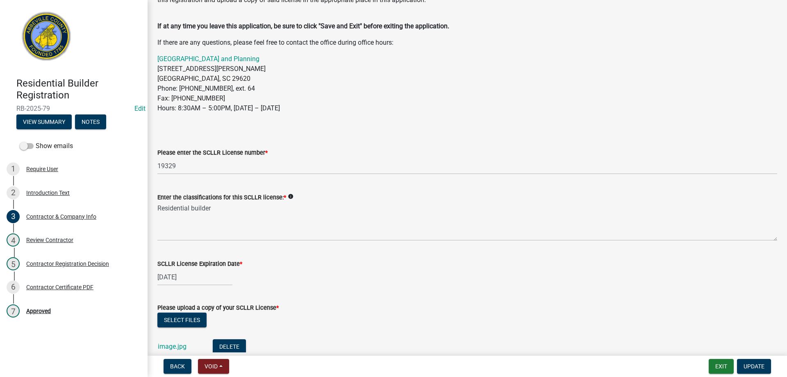
scroll to position [82, 0]
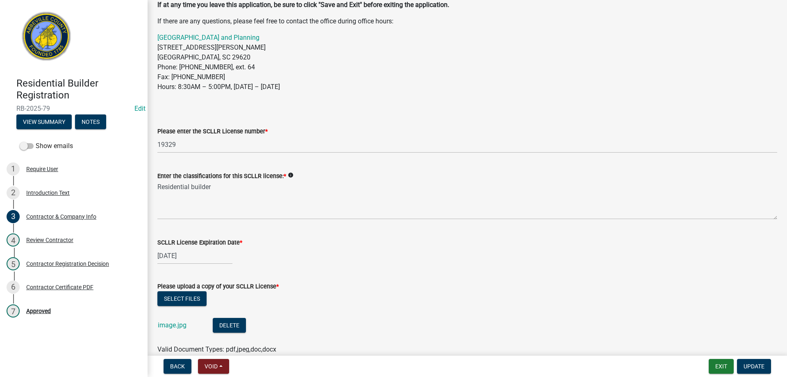
select select "6"
select select "2025"
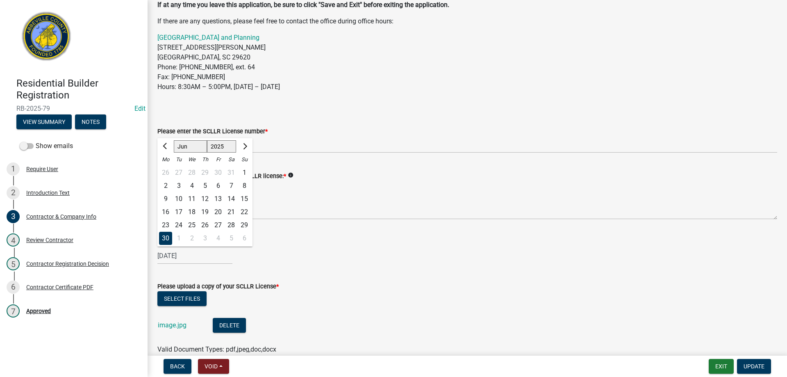
click at [187, 254] on div "06/30/2025 Jan Feb Mar Apr May Jun Jul Aug Sep Oct Nov Dec 1525 1526 1527 1528 …" at bounding box center [194, 255] width 75 height 17
click at [168, 322] on link "image.jpg" at bounding box center [172, 325] width 29 height 8
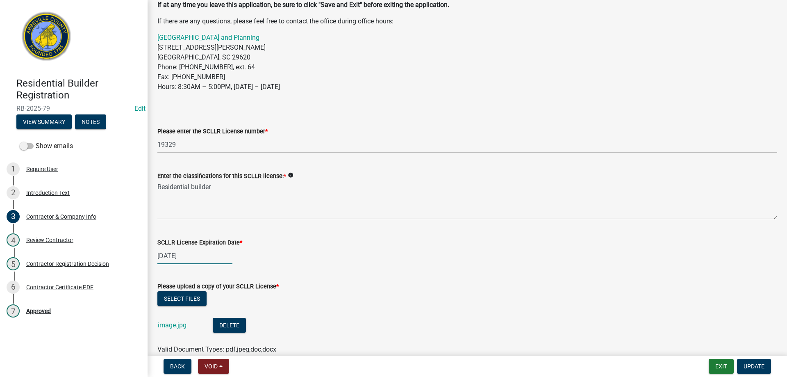
click at [211, 254] on div "06/30/2025" at bounding box center [194, 255] width 75 height 17
select select "6"
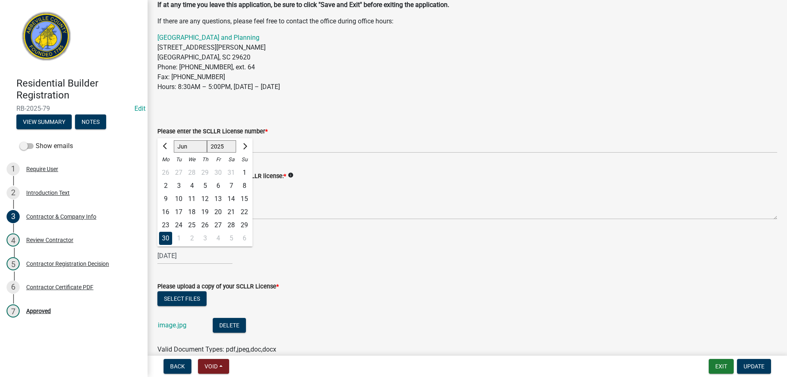
click at [226, 147] on select "1525 1526 1527 1528 1529 1530 1531 1532 1533 1534 1535 1536 1537 1538 1539 1540…" at bounding box center [221, 146] width 29 height 12
select select "2026"
click at [207, 140] on select "1525 1526 1527 1528 1529 1530 1531 1532 1533 1534 1535 1536 1537 1538 1539 1540…" at bounding box center [221, 146] width 29 height 12
click at [182, 223] on div "30" at bounding box center [178, 224] width 13 height 13
type input "06/30/2026"
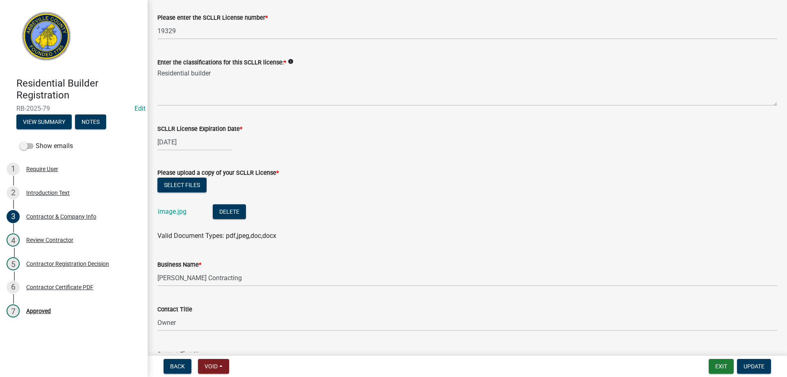
scroll to position [205, 0]
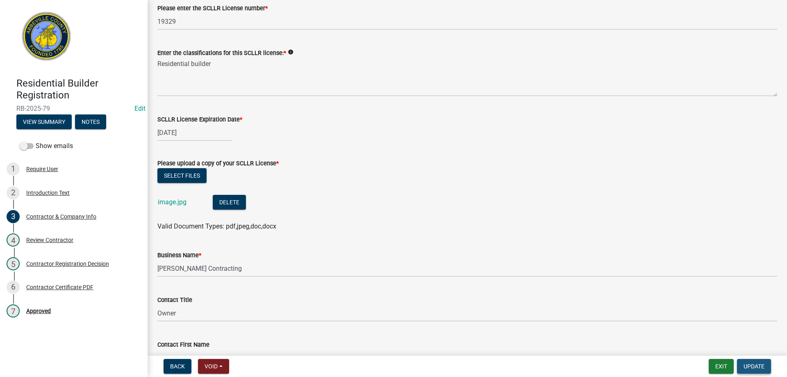
click at [751, 365] on span "Update" at bounding box center [753, 366] width 21 height 7
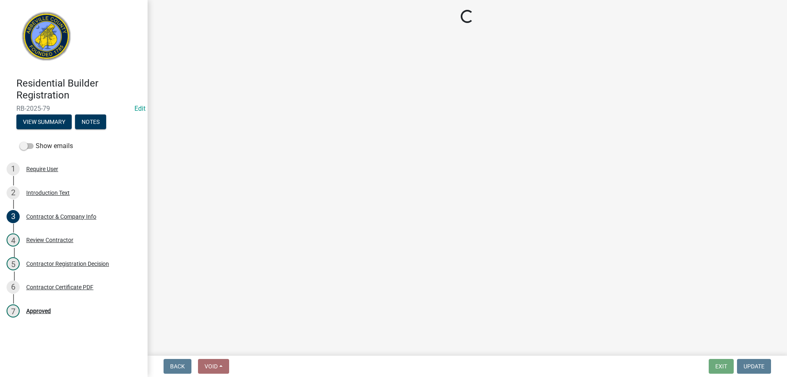
scroll to position [0, 0]
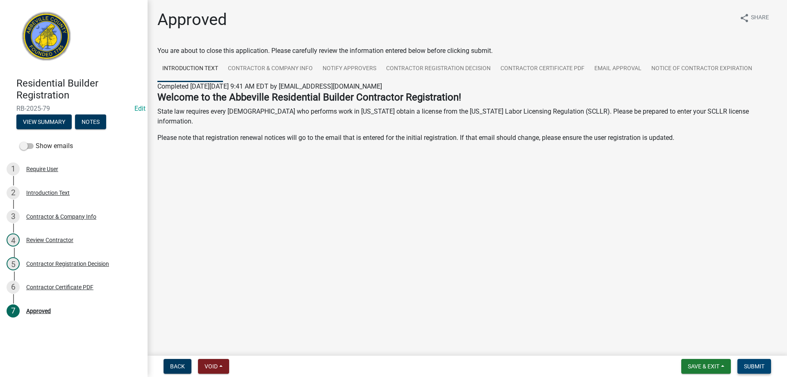
click at [751, 365] on span "Submit" at bounding box center [754, 366] width 20 height 7
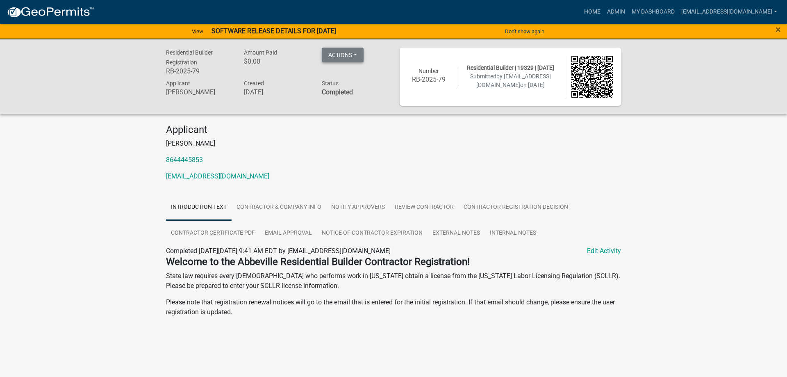
click at [347, 55] on button "Actions" at bounding box center [343, 55] width 42 height 15
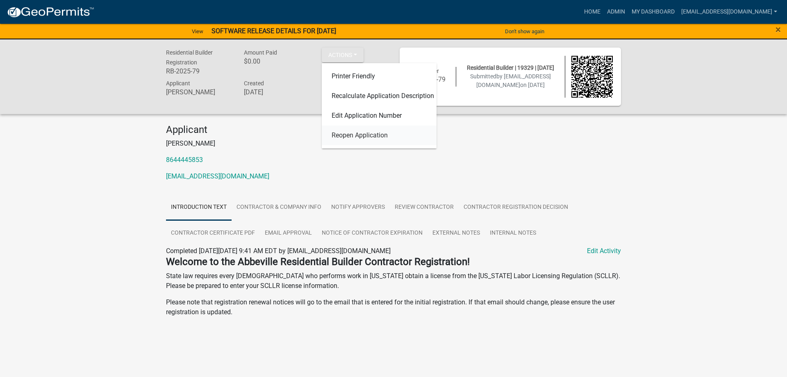
click at [361, 136] on link "Reopen Application" at bounding box center [379, 135] width 115 height 20
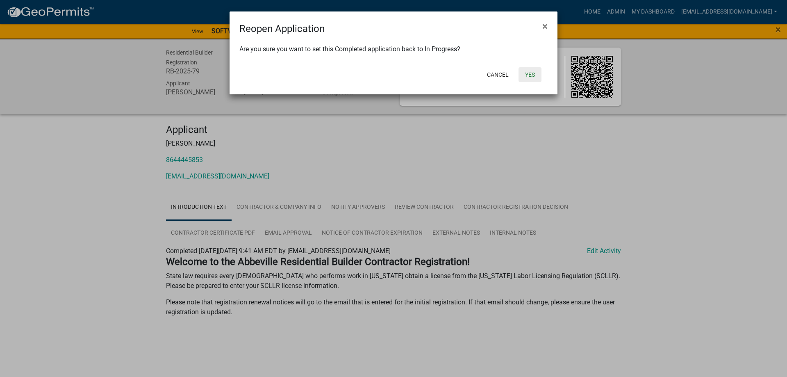
click at [539, 70] on button "Yes" at bounding box center [529, 74] width 23 height 15
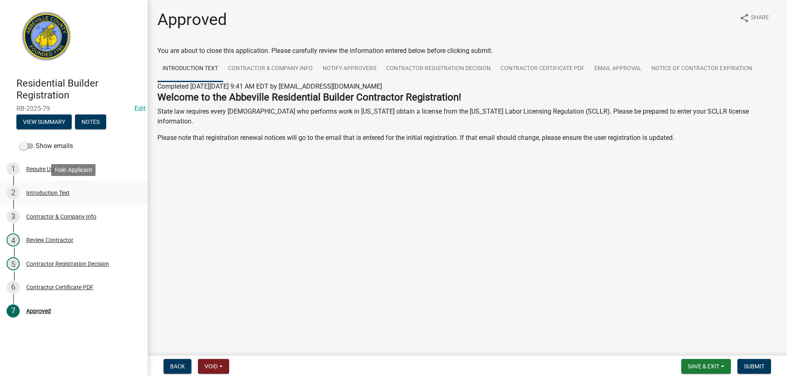
click at [44, 187] on div "2 Introduction Text" at bounding box center [71, 192] width 128 height 13
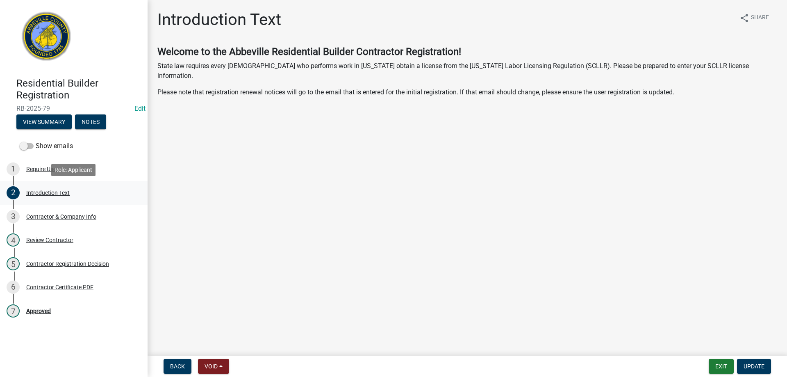
click at [45, 192] on div "Introduction Text" at bounding box center [47, 193] width 43 height 6
click at [50, 216] on div "Contractor & Company Info" at bounding box center [61, 216] width 70 height 6
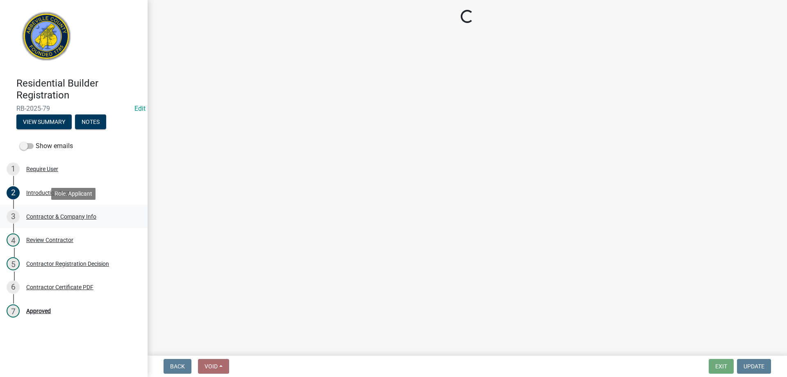
select select "SC"
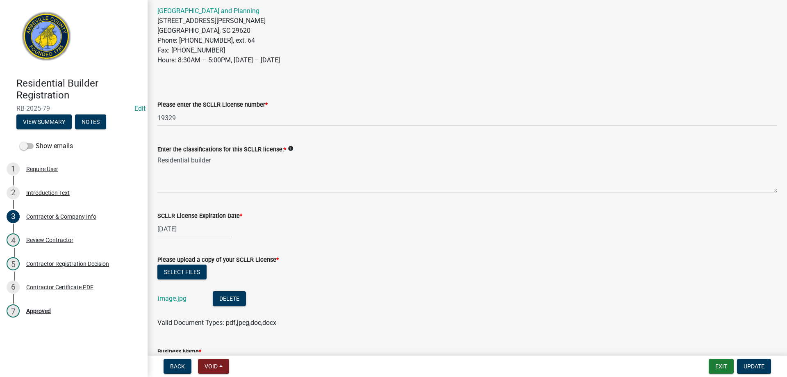
scroll to position [123, 0]
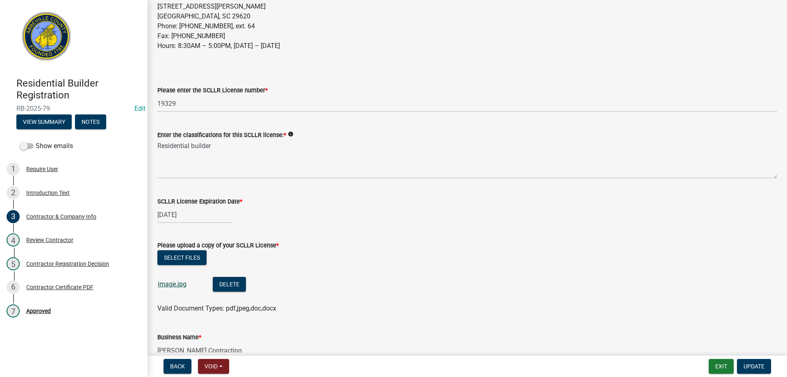
click at [170, 284] on link "image.jpg" at bounding box center [172, 284] width 29 height 8
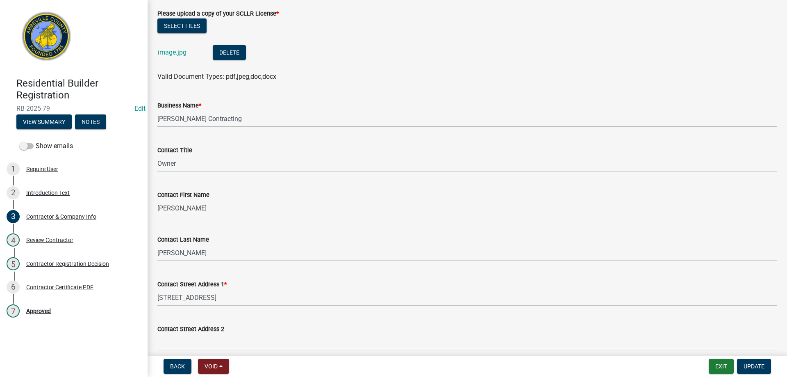
scroll to position [369, 0]
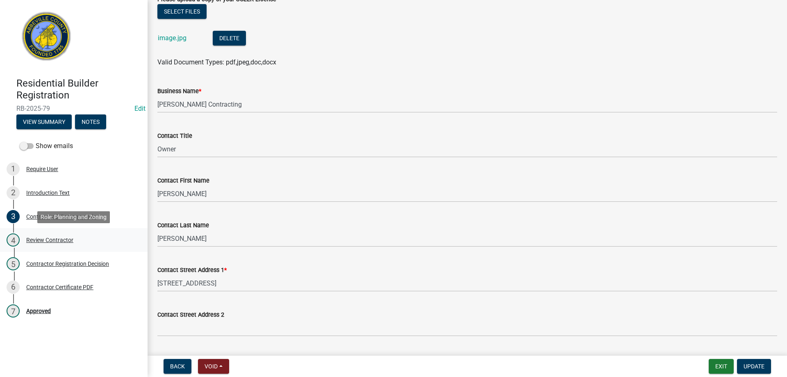
click at [57, 239] on div "Review Contractor" at bounding box center [49, 240] width 47 height 6
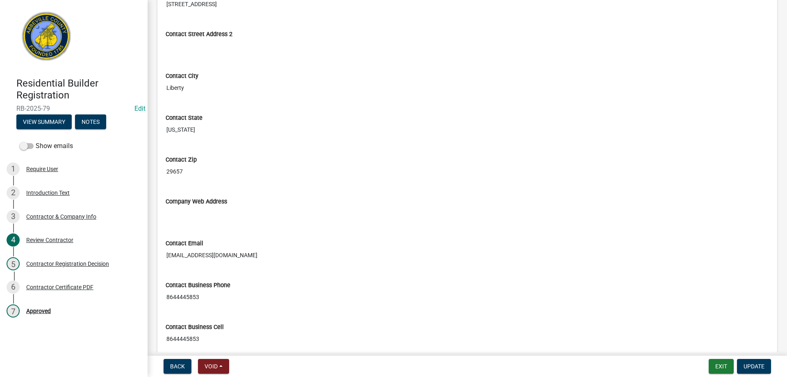
scroll to position [769, 0]
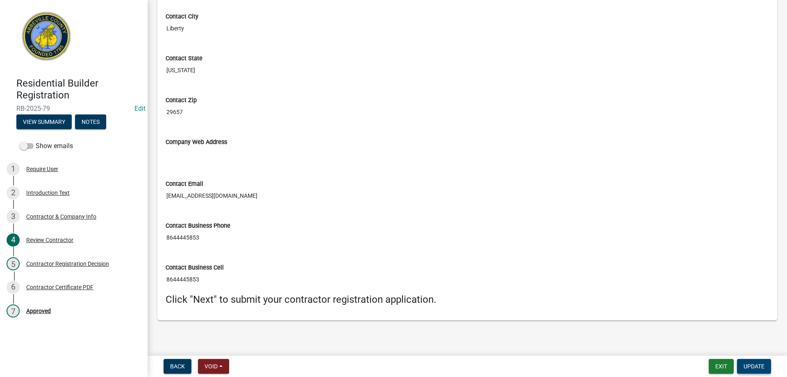
click at [756, 370] on button "Update" at bounding box center [754, 365] width 34 height 15
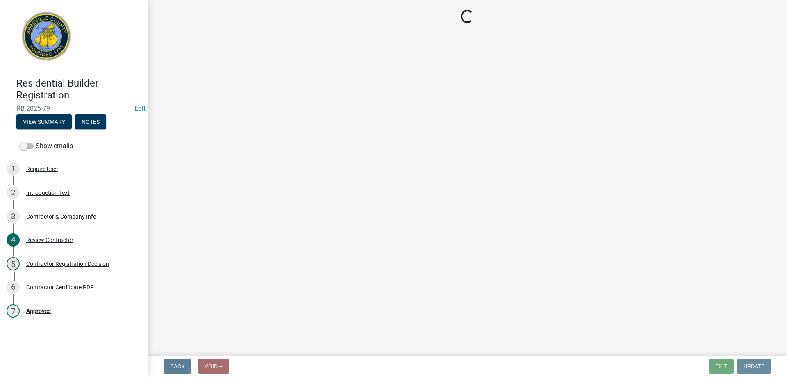
scroll to position [0, 0]
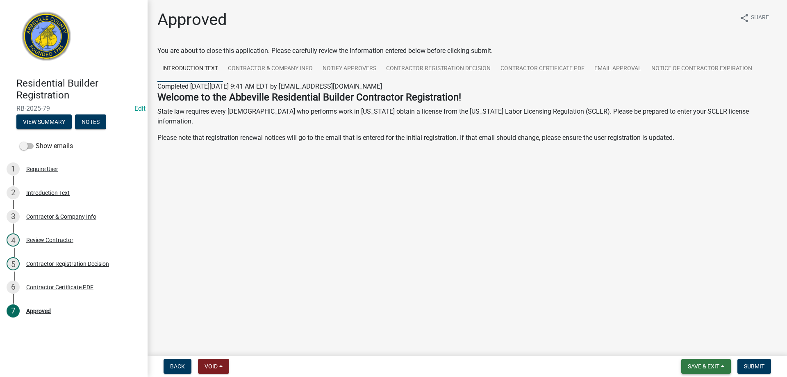
click at [712, 368] on span "Save & Exit" at bounding box center [703, 366] width 32 height 7
click at [684, 345] on button "Save & Exit" at bounding box center [698, 345] width 66 height 20
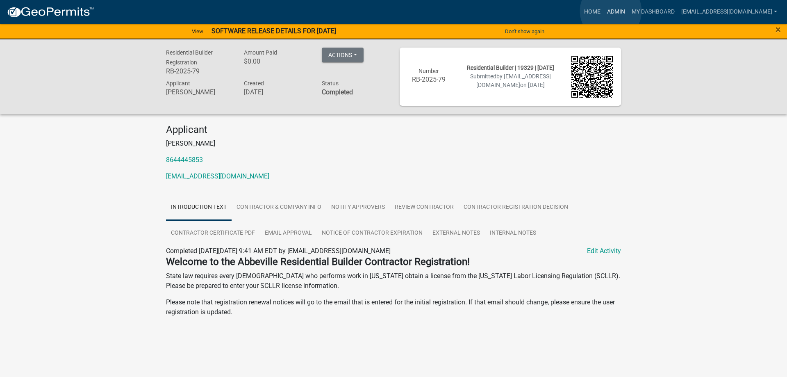
click at [610, 11] on link "Admin" at bounding box center [616, 12] width 25 height 16
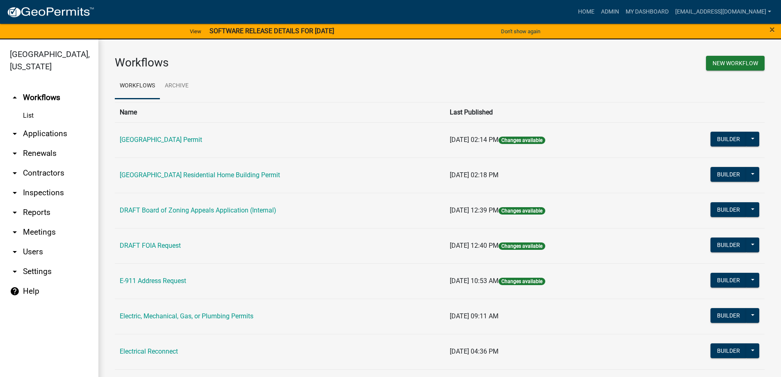
click at [29, 130] on link "arrow_drop_down Applications" at bounding box center [49, 134] width 98 height 20
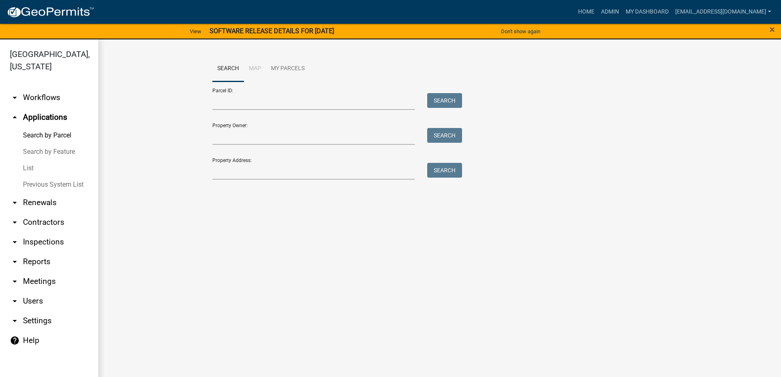
click at [20, 167] on link "List" at bounding box center [49, 168] width 98 height 16
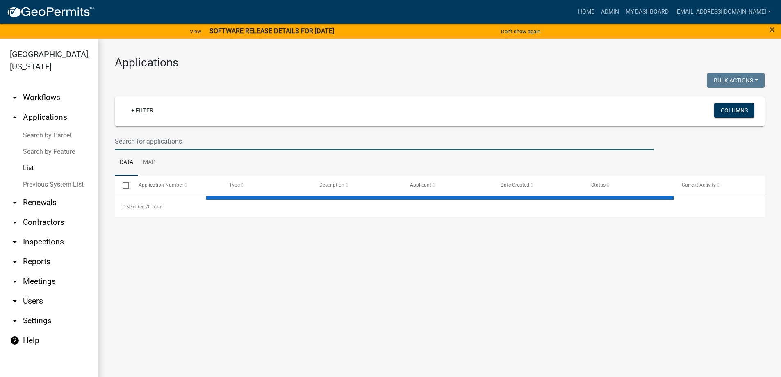
click at [162, 143] on input "text" at bounding box center [384, 141] width 539 height 17
type input "81"
select select "3: 100"
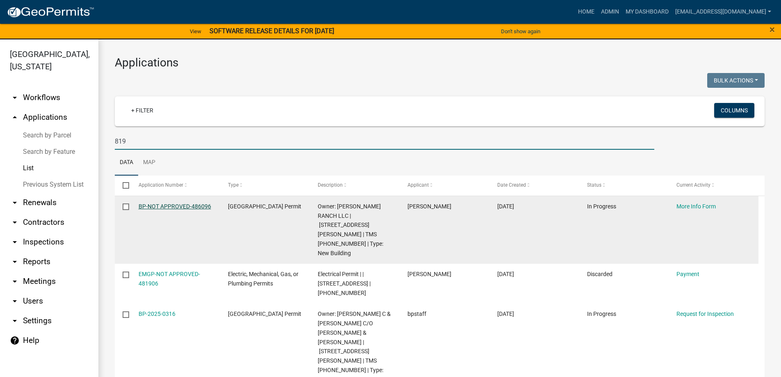
type input "819"
click at [202, 206] on link "BP-NOT APPROVED-486096" at bounding box center [174, 206] width 73 height 7
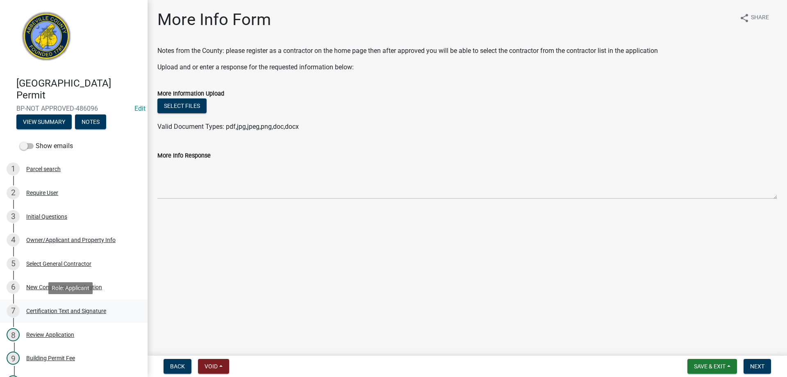
click at [50, 308] on div "Certification Text and Signature" at bounding box center [66, 311] width 80 height 6
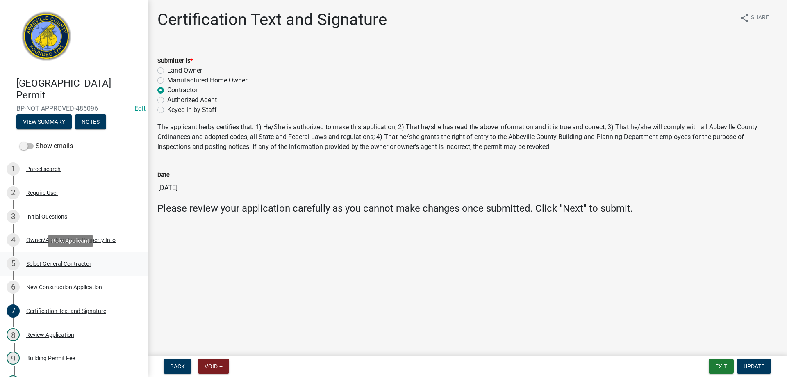
click at [41, 265] on div "Select General Contractor" at bounding box center [58, 264] width 65 height 6
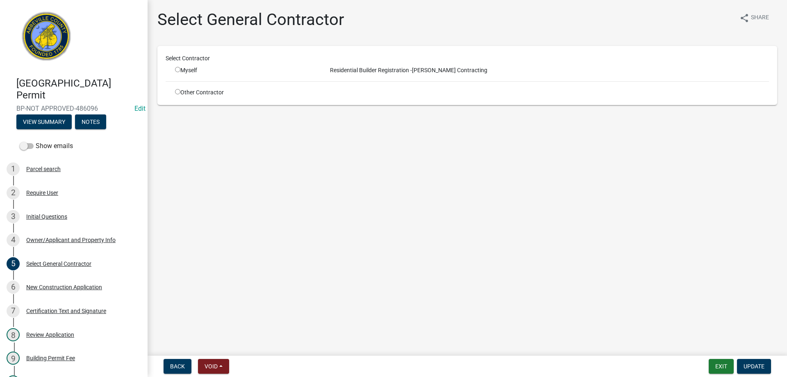
click at [162, 70] on div "Select Contractor Myself Residential Builder Registration - Brady Contracting O…" at bounding box center [466, 75] width 619 height 59
click at [175, 70] on div "Myself" at bounding box center [245, 70] width 152 height 9
click at [179, 68] on input "radio" at bounding box center [177, 69] width 5 height 5
radio input "true"
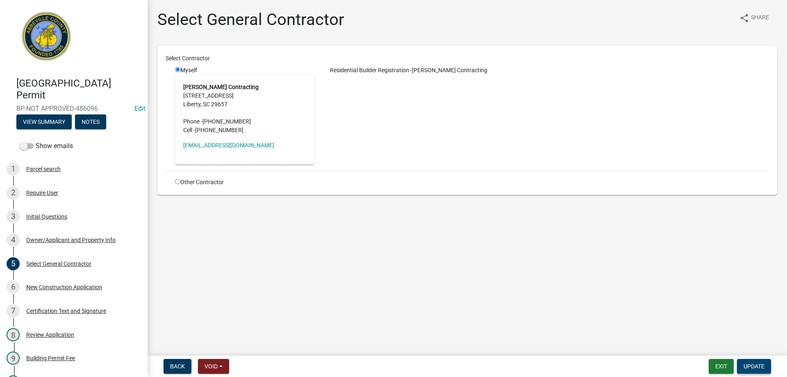
click at [753, 359] on button "Update" at bounding box center [754, 365] width 34 height 15
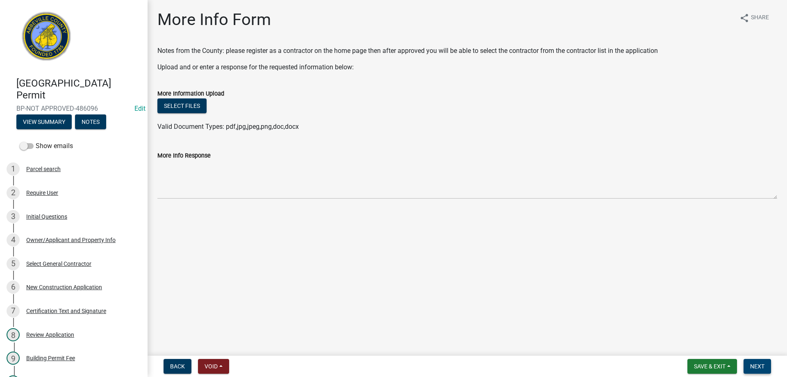
click at [756, 365] on span "Next" at bounding box center [757, 366] width 14 height 7
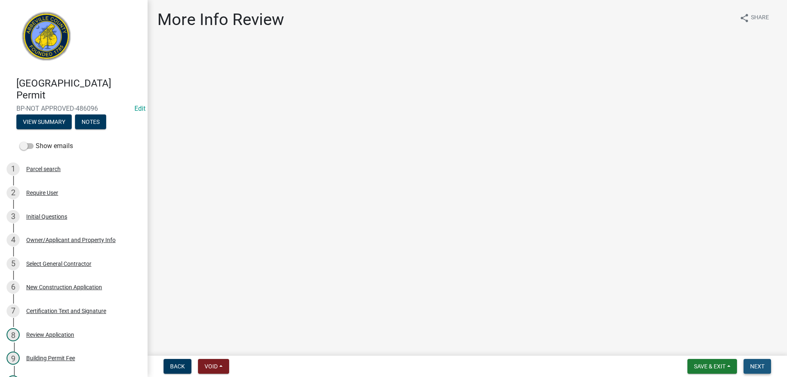
click at [751, 362] on button "Next" at bounding box center [756, 365] width 27 height 15
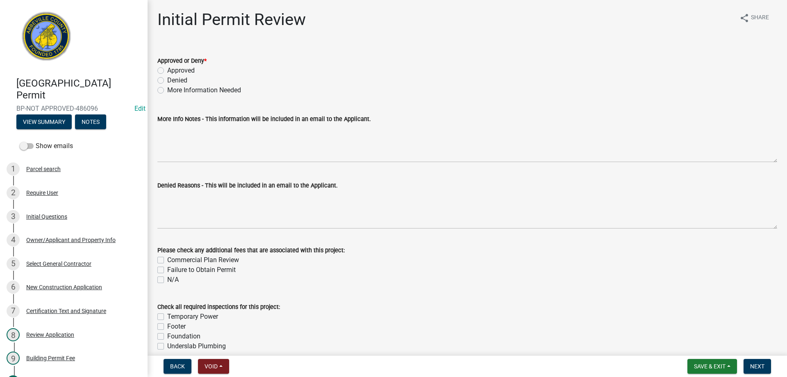
click at [167, 70] on label "Approved" at bounding box center [180, 71] width 27 height 10
click at [167, 70] on input "Approved" at bounding box center [169, 68] width 5 height 5
radio input "true"
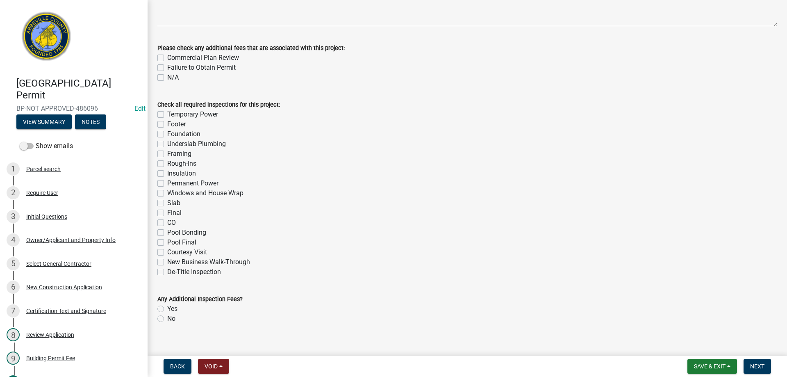
scroll to position [213, 0]
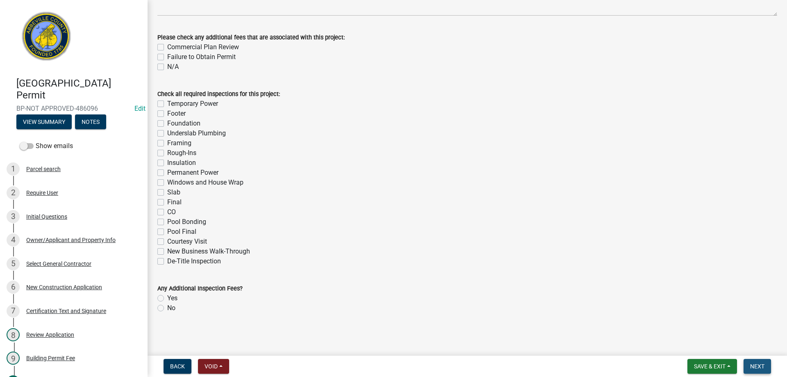
click at [762, 362] on button "Next" at bounding box center [756, 365] width 27 height 15
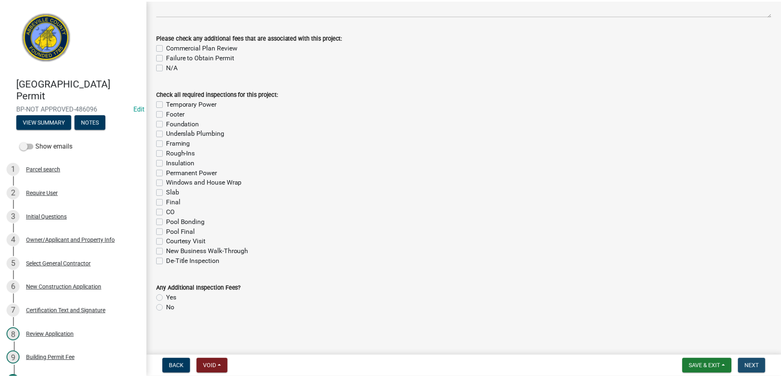
scroll to position [0, 0]
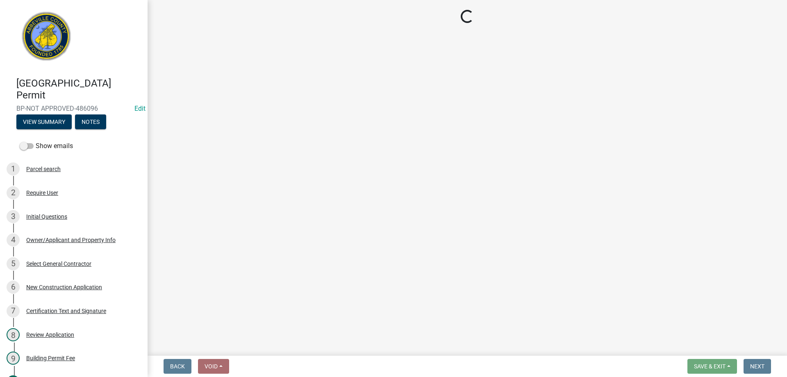
select select "3: 3"
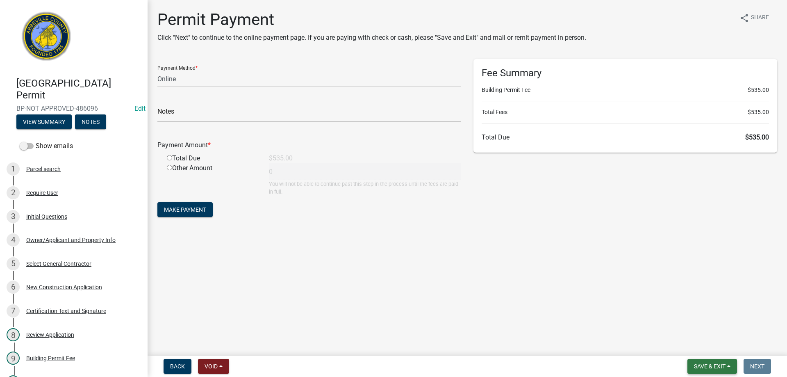
click at [722, 363] on span "Save & Exit" at bounding box center [710, 366] width 32 height 7
click at [719, 345] on button "Save & Exit" at bounding box center [704, 345] width 66 height 20
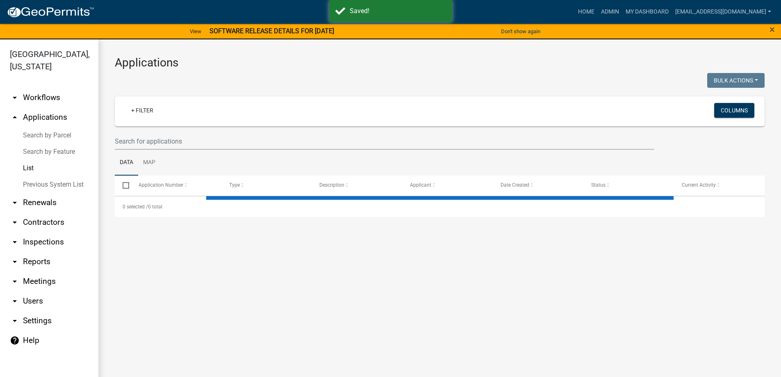
select select "3: 100"
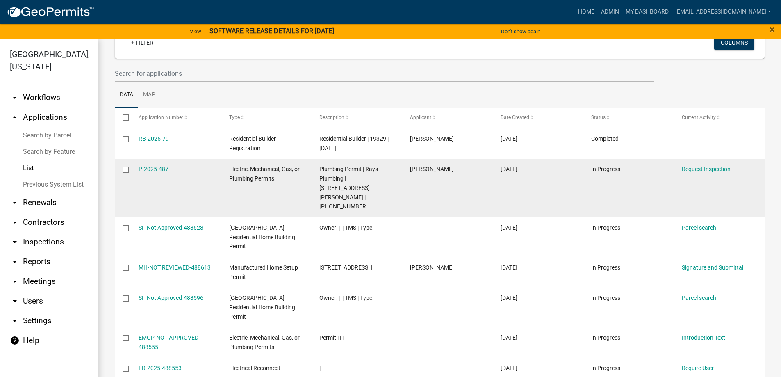
scroll to position [82, 0]
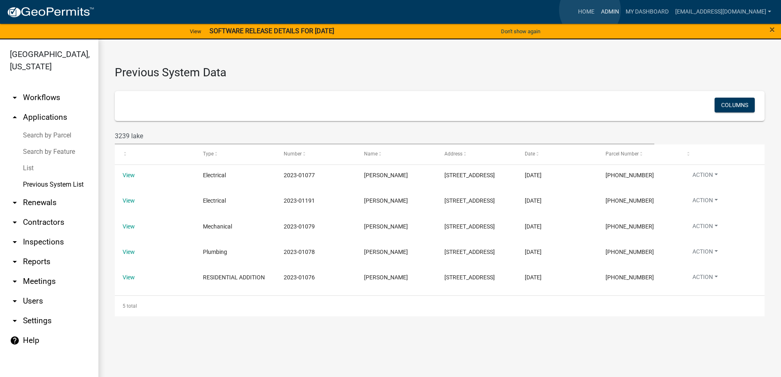
click at [597, 10] on link "Admin" at bounding box center [609, 12] width 25 height 16
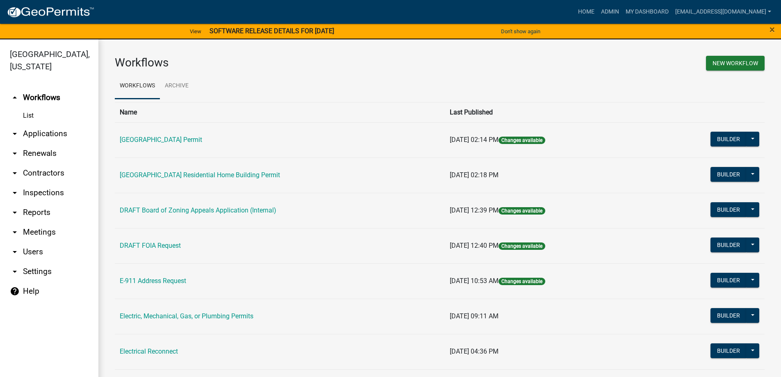
click at [31, 115] on link "List" at bounding box center [49, 115] width 98 height 16
click at [56, 134] on link "arrow_drop_down Applications" at bounding box center [49, 134] width 98 height 20
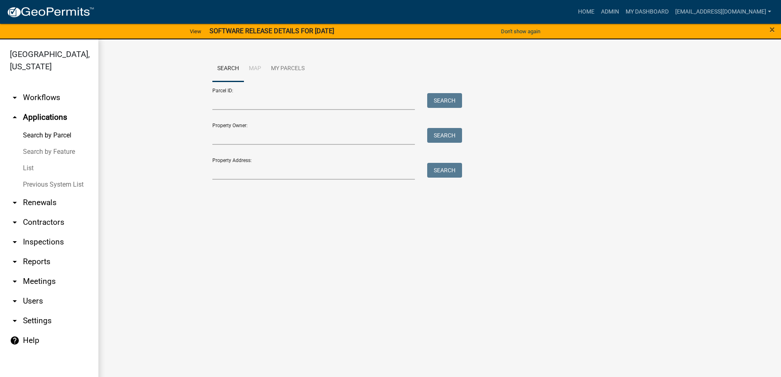
click at [37, 172] on link "List" at bounding box center [49, 168] width 98 height 16
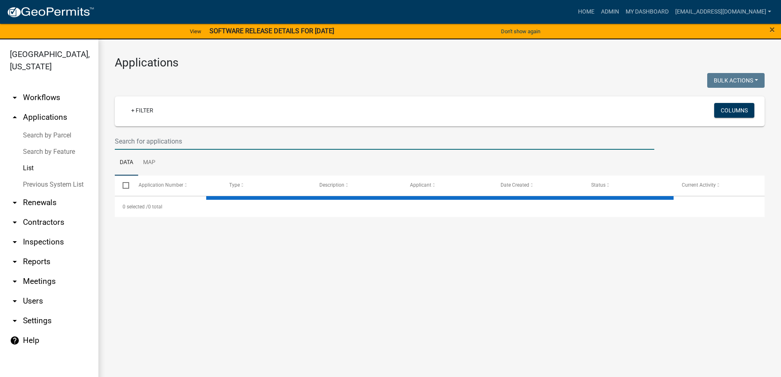
click at [191, 143] on input "text" at bounding box center [384, 141] width 539 height 17
select select "3: 100"
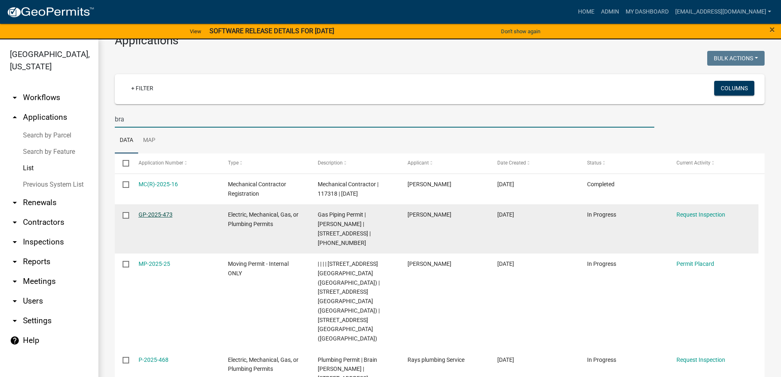
scroll to position [41, 0]
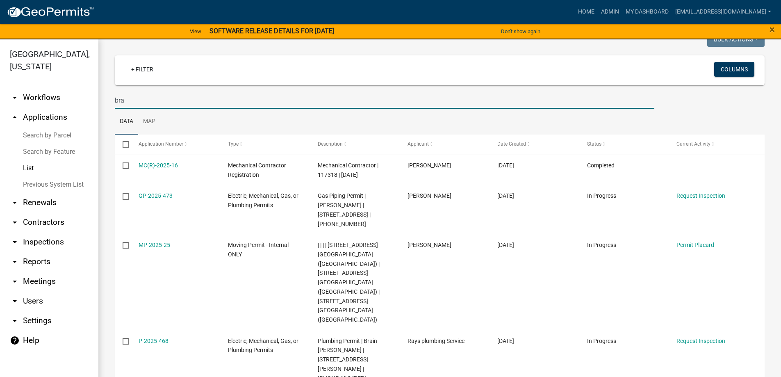
click at [143, 105] on input "bra" at bounding box center [384, 100] width 539 height 17
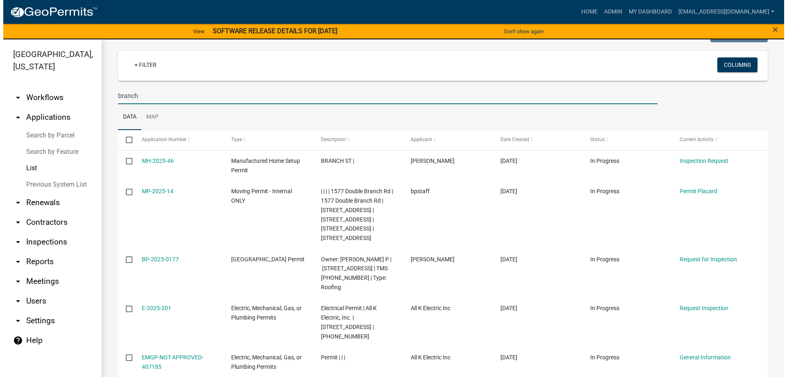
scroll to position [23, 0]
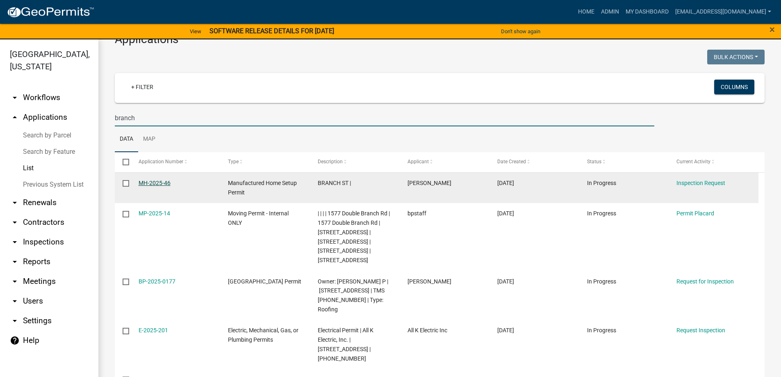
type input "branch"
click at [161, 180] on link "MH-2025-46" at bounding box center [154, 182] width 32 height 7
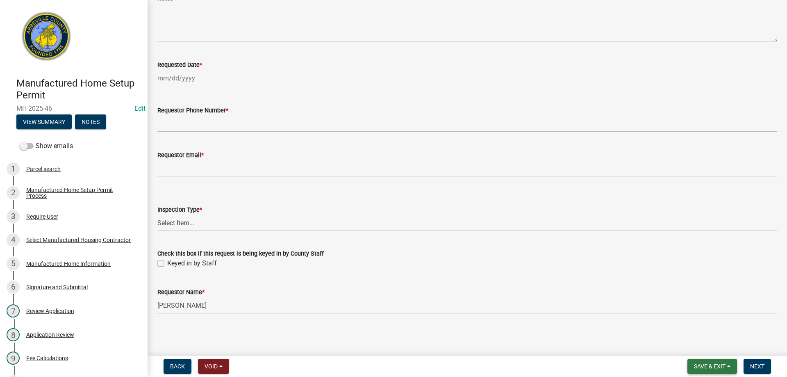
click at [713, 362] on button "Save & Exit" at bounding box center [712, 365] width 50 height 15
click at [708, 344] on button "Save & Exit" at bounding box center [704, 345] width 66 height 20
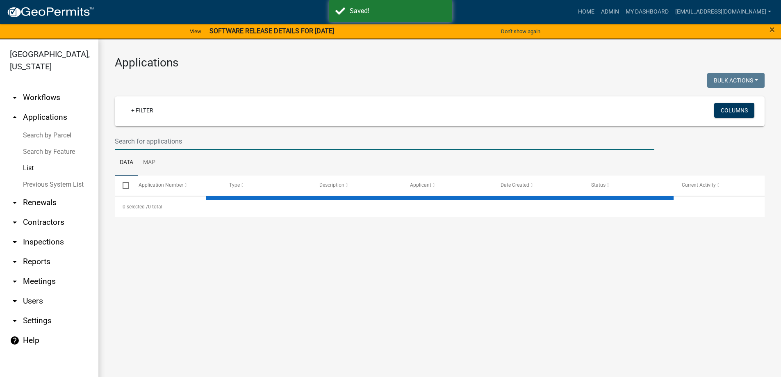
click at [194, 140] on input "text" at bounding box center [384, 141] width 539 height 17
select select "3: 100"
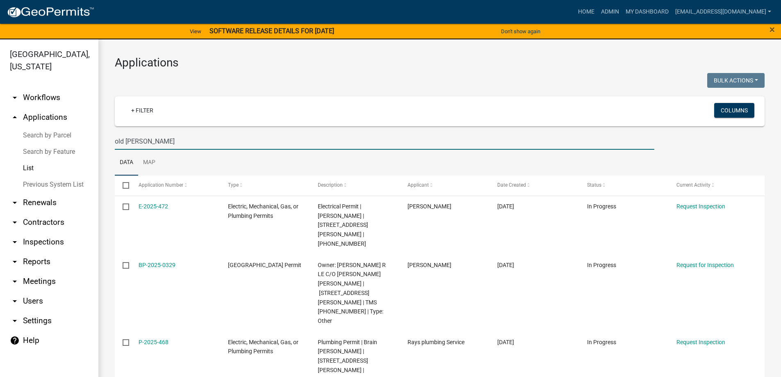
drag, startPoint x: 109, startPoint y: 137, endPoint x: 1, endPoint y: 127, distance: 108.6
click at [7, 129] on div "Abbeville County, South Carolina arrow_drop_down Workflows List arrow_drop_up A…" at bounding box center [390, 212] width 781 height 347
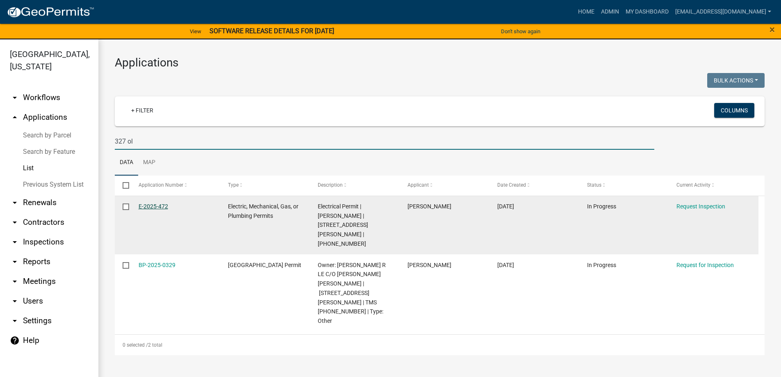
type input "327 ol"
click at [149, 209] on link "E-2025-472" at bounding box center [152, 206] width 29 height 7
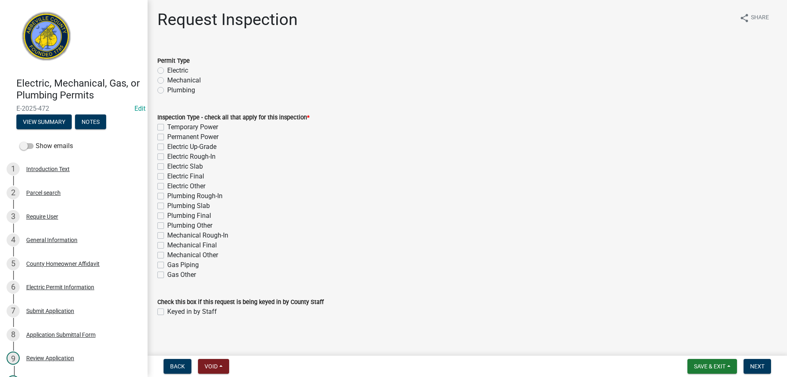
click at [167, 68] on label "Electric" at bounding box center [177, 71] width 21 height 10
click at [167, 68] on input "Electric" at bounding box center [169, 68] width 5 height 5
radio input "true"
click at [167, 177] on label "Electric Final" at bounding box center [185, 176] width 37 height 10
click at [167, 177] on input "Electric Final" at bounding box center [169, 173] width 5 height 5
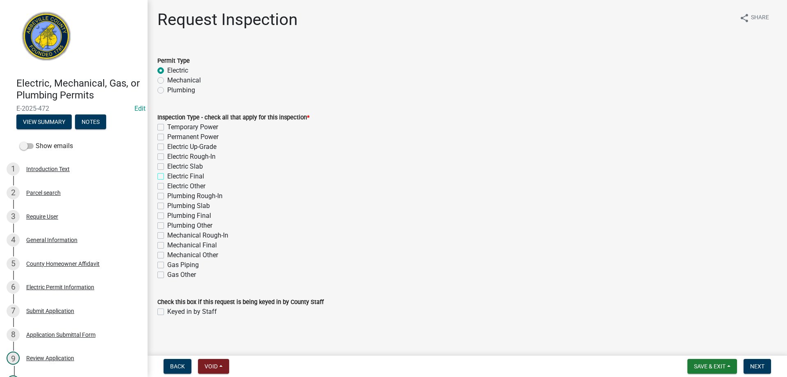
checkbox input "true"
checkbox input "false"
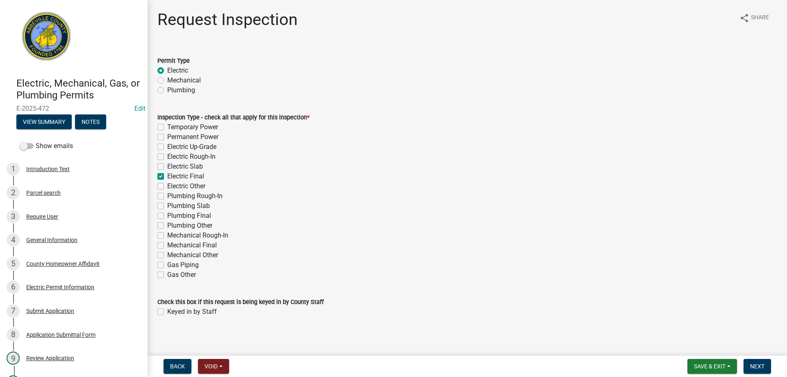
checkbox input "false"
checkbox input "true"
checkbox input "false"
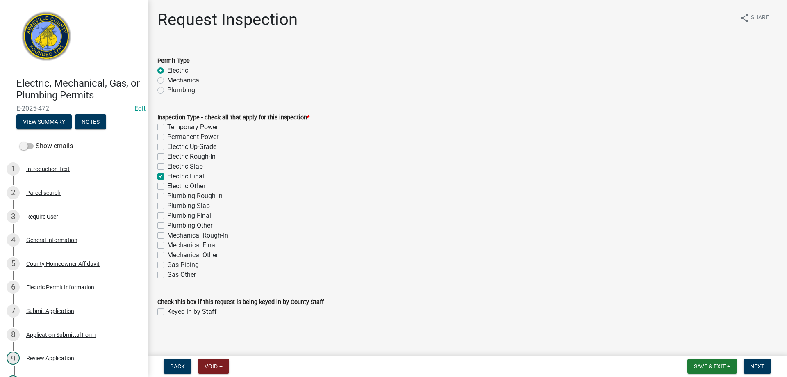
checkbox input "false"
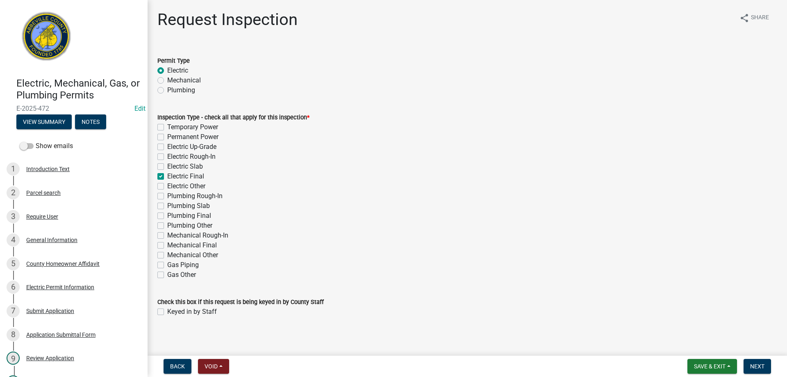
checkbox input "false"
drag, startPoint x: 760, startPoint y: 365, endPoint x: 245, endPoint y: 342, distance: 515.6
click at [265, 345] on wm-app "Electric, Mechanical, Gas, or Plumbing Permits E-2025-472 Edit View Summary Not…" at bounding box center [393, 188] width 787 height 377
drag, startPoint x: 153, startPoint y: 310, endPoint x: 157, endPoint y: 310, distance: 4.1
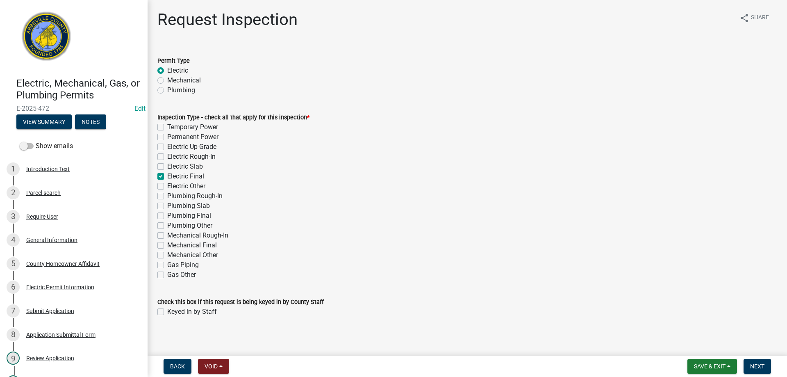
click at [155, 310] on div "Check this box if this request is being keyed in by County Staff Keyed in by St…" at bounding box center [467, 301] width 632 height 29
click at [167, 310] on label "Keyed in by Staff" at bounding box center [192, 311] width 50 height 10
click at [167, 310] on input "Keyed in by Staff" at bounding box center [169, 308] width 5 height 5
checkbox input "true"
click at [767, 364] on button "Next" at bounding box center [756, 365] width 27 height 15
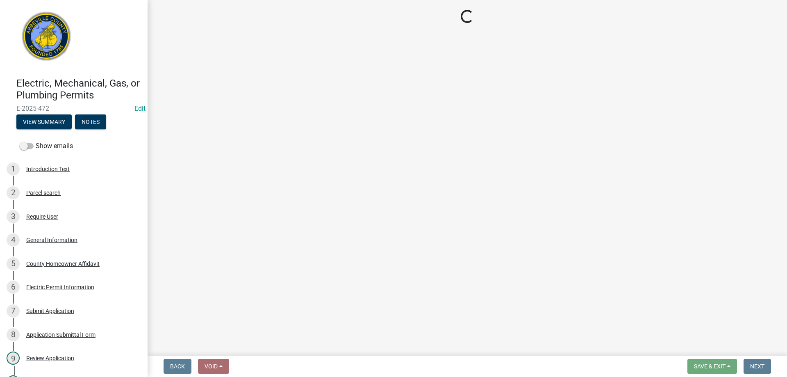
select select "896ec84b-7942-43b9-a78d-4f1554b7930c"
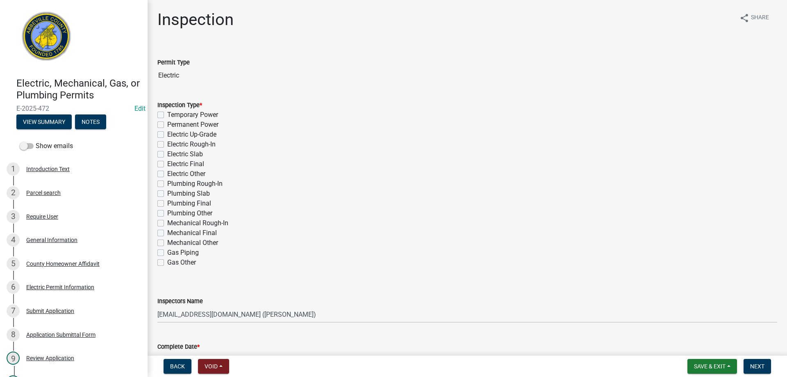
click at [167, 166] on label "Electric Final" at bounding box center [185, 164] width 37 height 10
click at [167, 164] on input "Electric Final" at bounding box center [169, 161] width 5 height 5
checkbox input "true"
checkbox input "false"
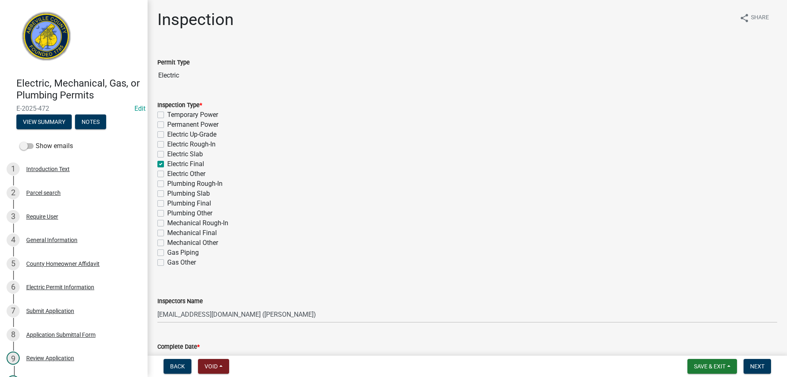
checkbox input "false"
checkbox input "true"
checkbox input "false"
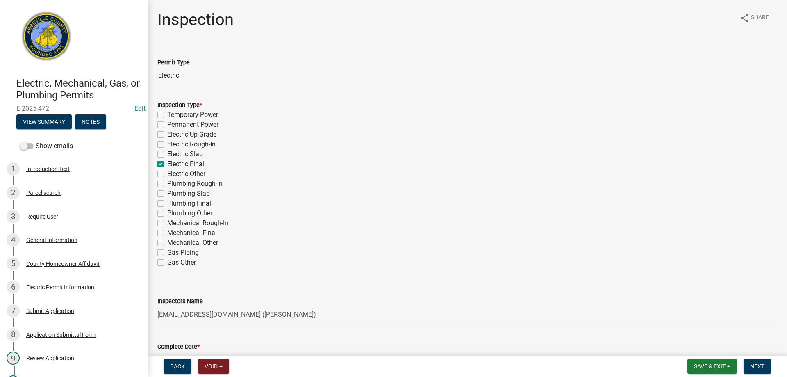
checkbox input "false"
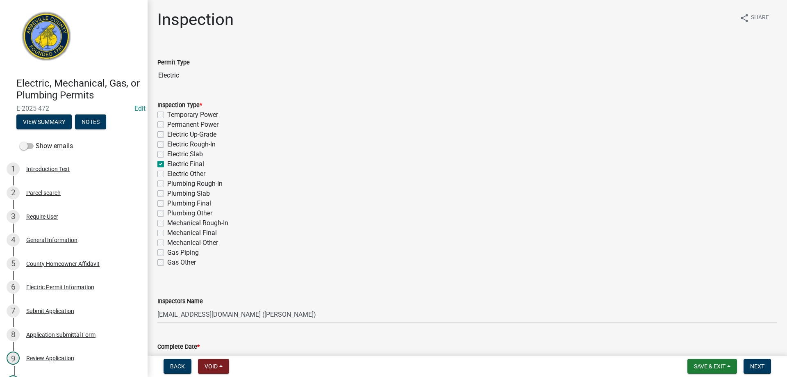
checkbox input "false"
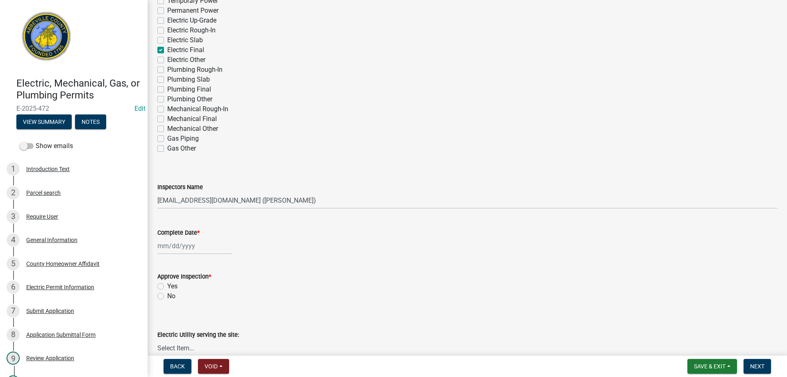
scroll to position [123, 0]
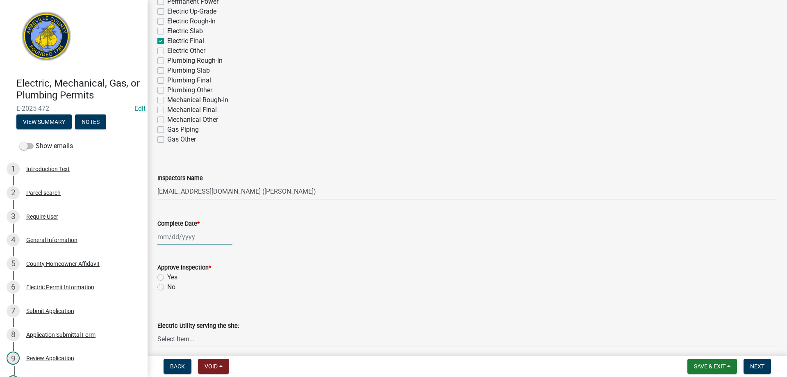
click at [188, 241] on div at bounding box center [194, 236] width 75 height 17
select select "10"
select select "2025"
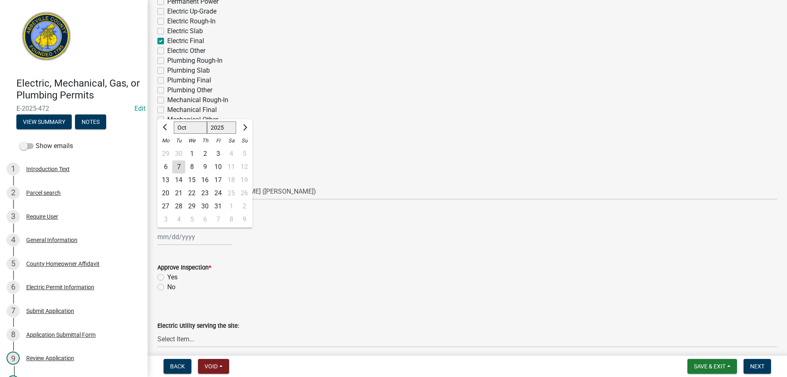
click at [180, 169] on div "7" at bounding box center [178, 166] width 13 height 13
type input "[DATE]"
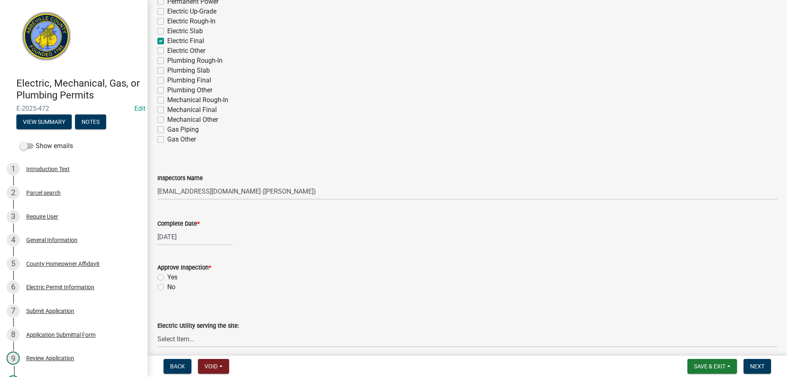
click at [167, 277] on label "Yes" at bounding box center [172, 277] width 10 height 10
click at [167, 277] on input "Yes" at bounding box center [169, 274] width 5 height 5
radio input "true"
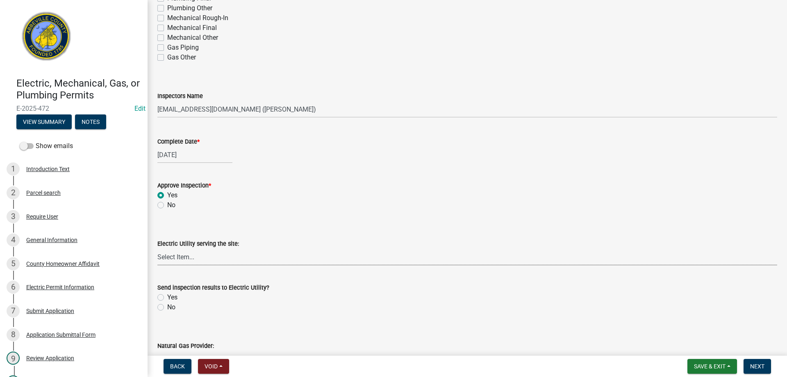
click at [198, 261] on select "Select Item... Little River Electric Co-Op Laurens Electric Co-Op Duke Energy D…" at bounding box center [466, 256] width 619 height 17
click at [157, 248] on select "Select Item... Little River Electric Co-Op Laurens Electric Co-Op Duke Energy D…" at bounding box center [466, 256] width 619 height 17
select select "bd80ec07-8d03-48b2-b776-9846ceba1ce7"
click at [167, 297] on label "Yes" at bounding box center [172, 297] width 10 height 10
click at [167, 297] on input "Yes" at bounding box center [169, 294] width 5 height 5
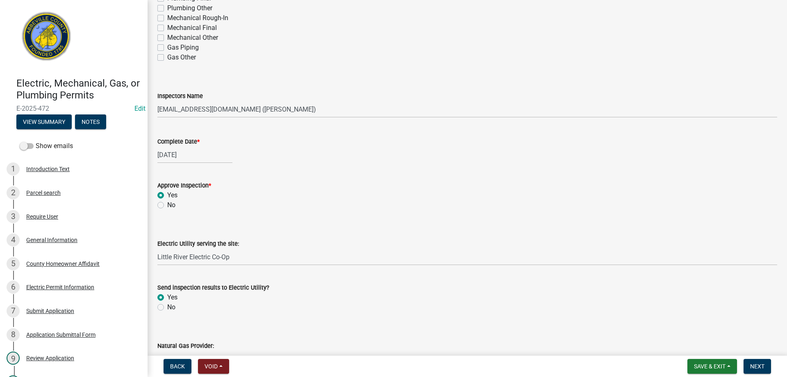
radio input "true"
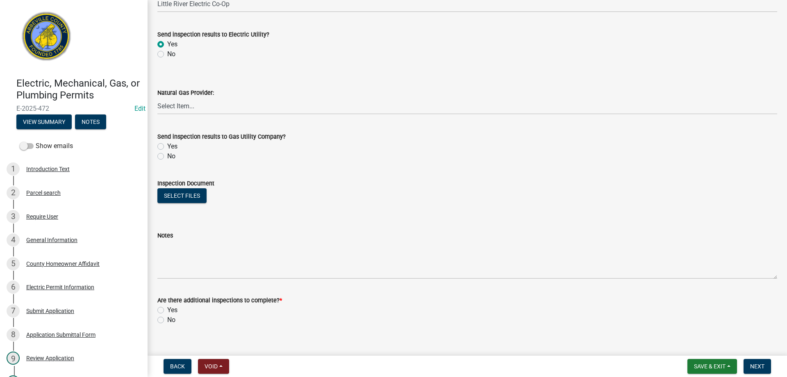
scroll to position [470, 0]
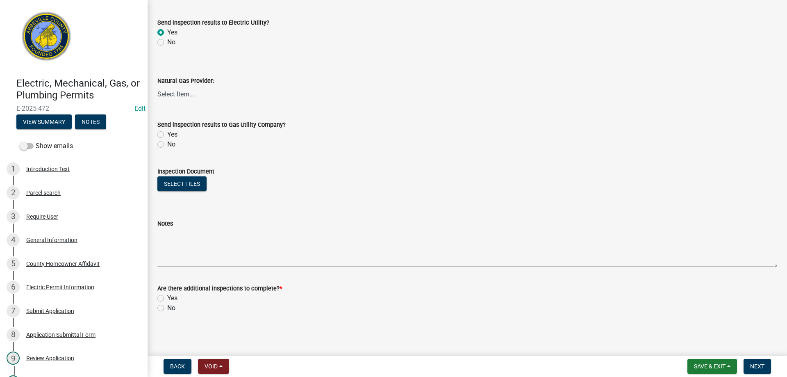
click at [167, 306] on label "No" at bounding box center [171, 308] width 8 height 10
click at [167, 306] on input "No" at bounding box center [169, 305] width 5 height 5
radio input "true"
click at [760, 365] on span "Next" at bounding box center [757, 366] width 14 height 7
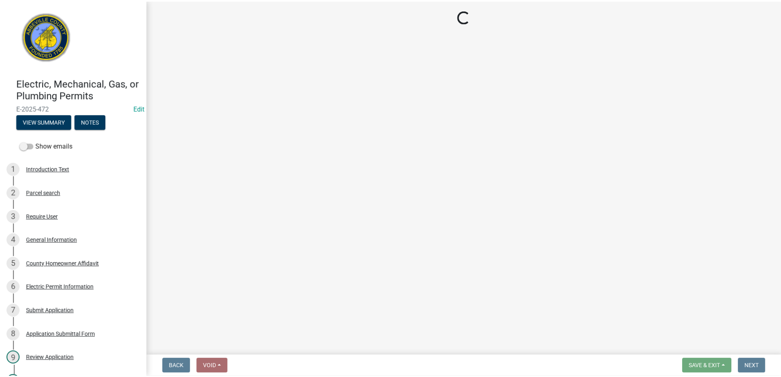
scroll to position [0, 0]
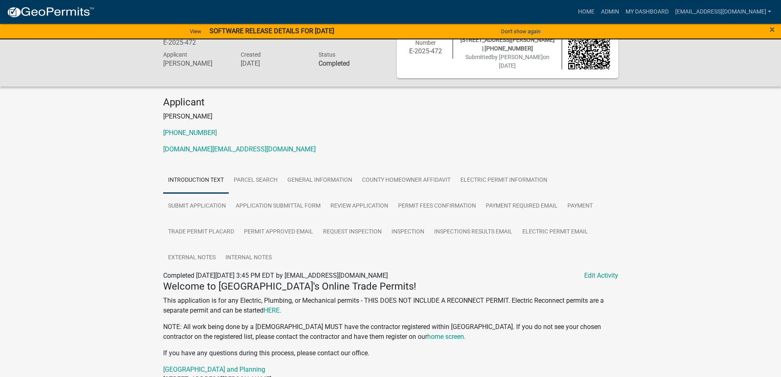
scroll to position [41, 0]
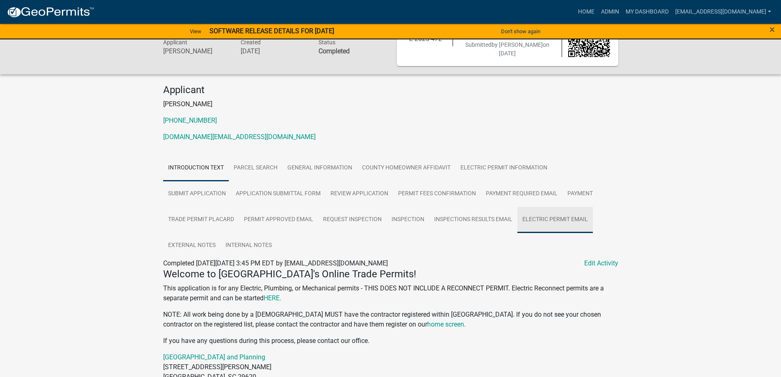
click at [544, 216] on link "Electric Permit Email" at bounding box center [554, 219] width 75 height 26
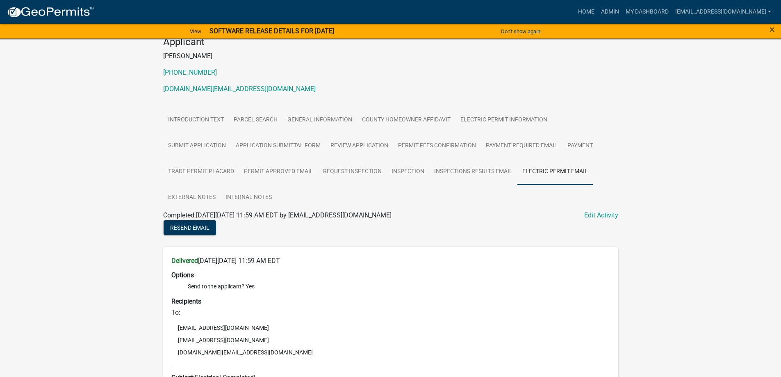
scroll to position [82, 0]
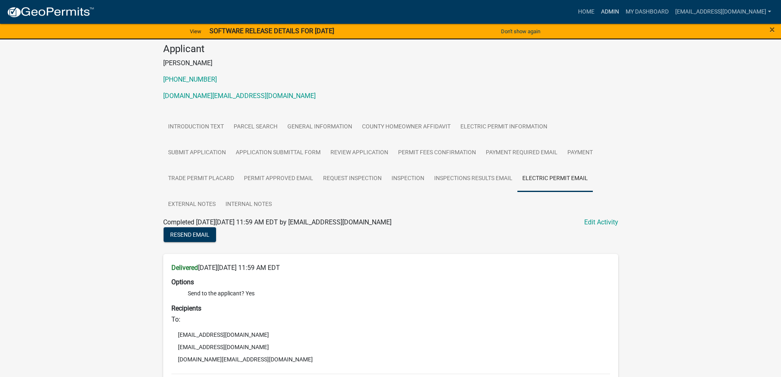
click at [597, 13] on link "Admin" at bounding box center [609, 12] width 25 height 16
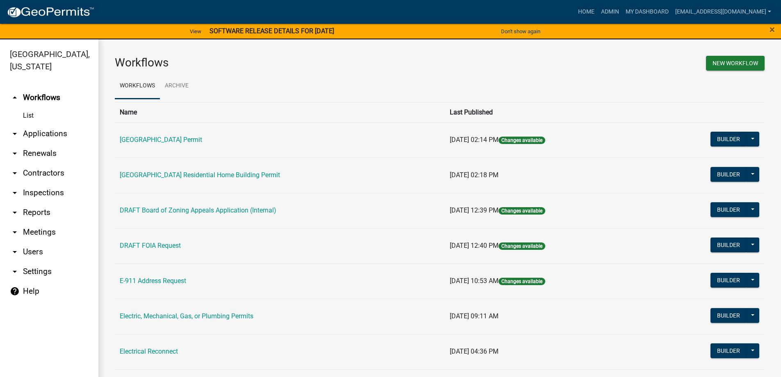
click at [28, 129] on link "arrow_drop_down Applications" at bounding box center [49, 134] width 98 height 20
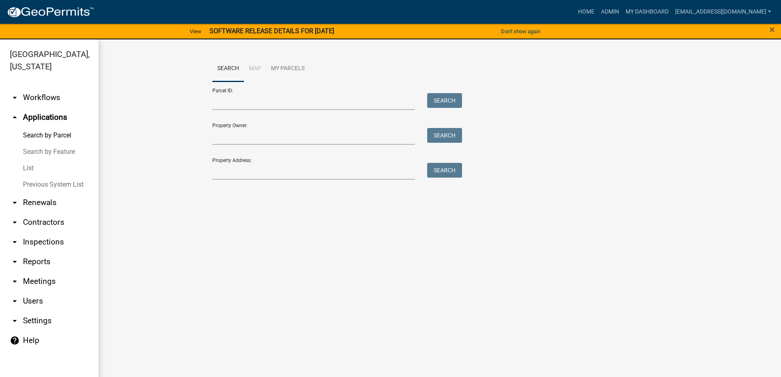
click at [40, 164] on link "List" at bounding box center [49, 168] width 98 height 16
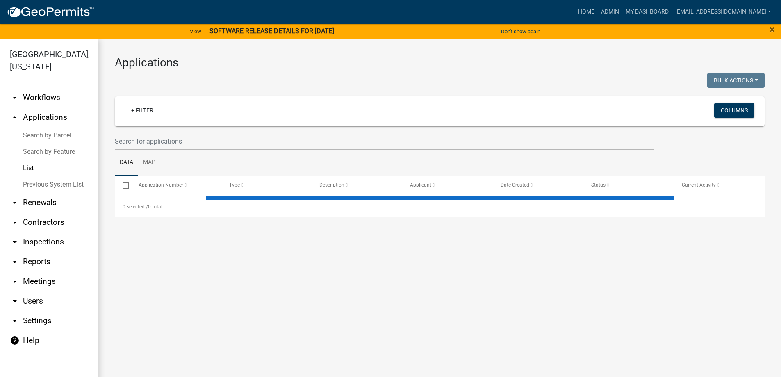
select select "3: 100"
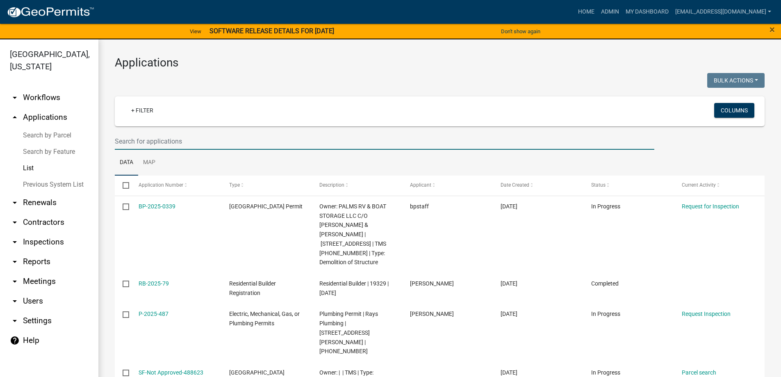
click at [175, 142] on input "text" at bounding box center [384, 141] width 539 height 17
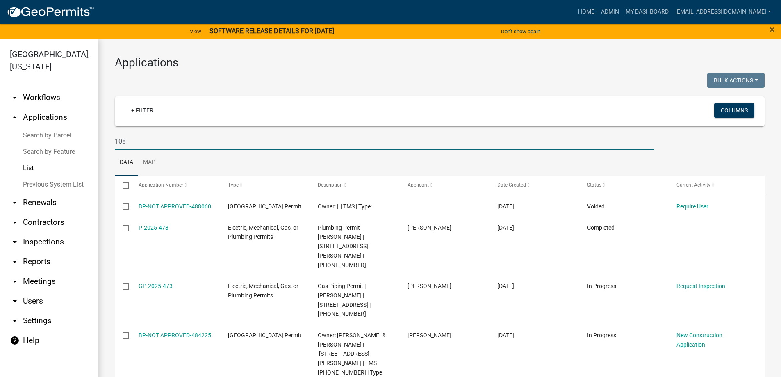
drag, startPoint x: 168, startPoint y: 139, endPoint x: 27, endPoint y: 146, distance: 141.9
click at [27, 146] on div "Abbeville County, South Carolina arrow_drop_down Workflows List arrow_drop_up A…" at bounding box center [390, 212] width 781 height 347
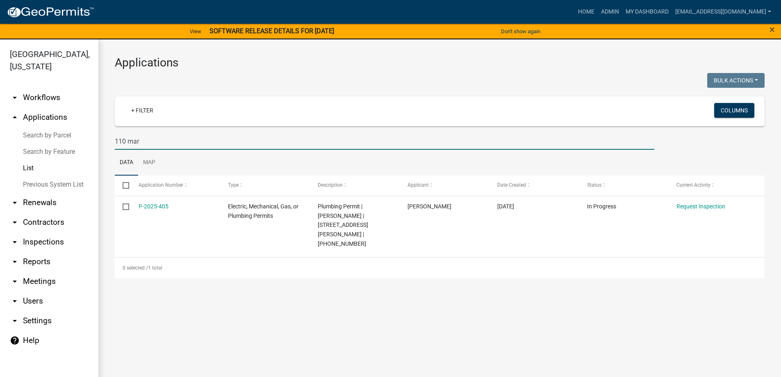
type input "110 mar"
